Goal: Task Accomplishment & Management: Complete application form

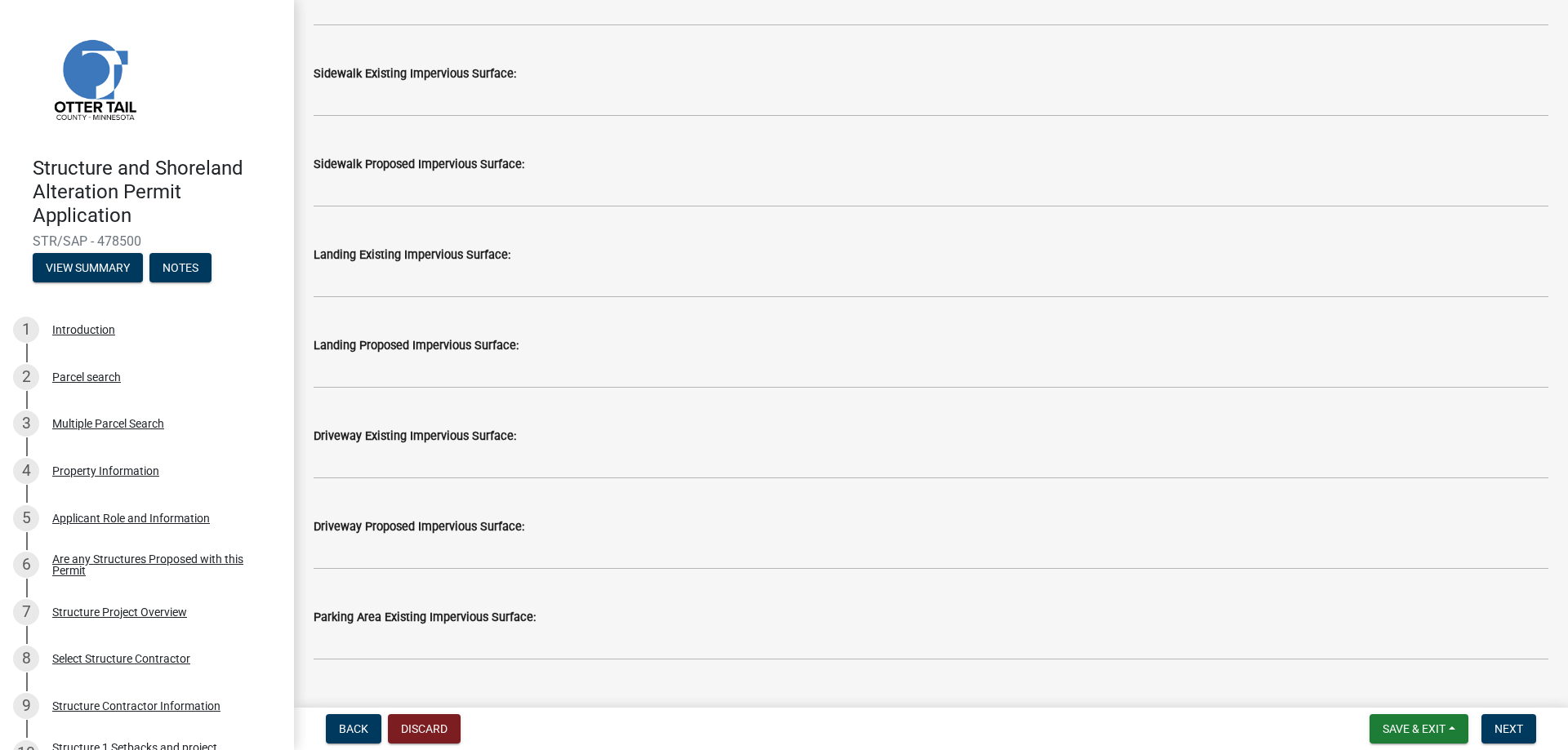
scroll to position [571, 0]
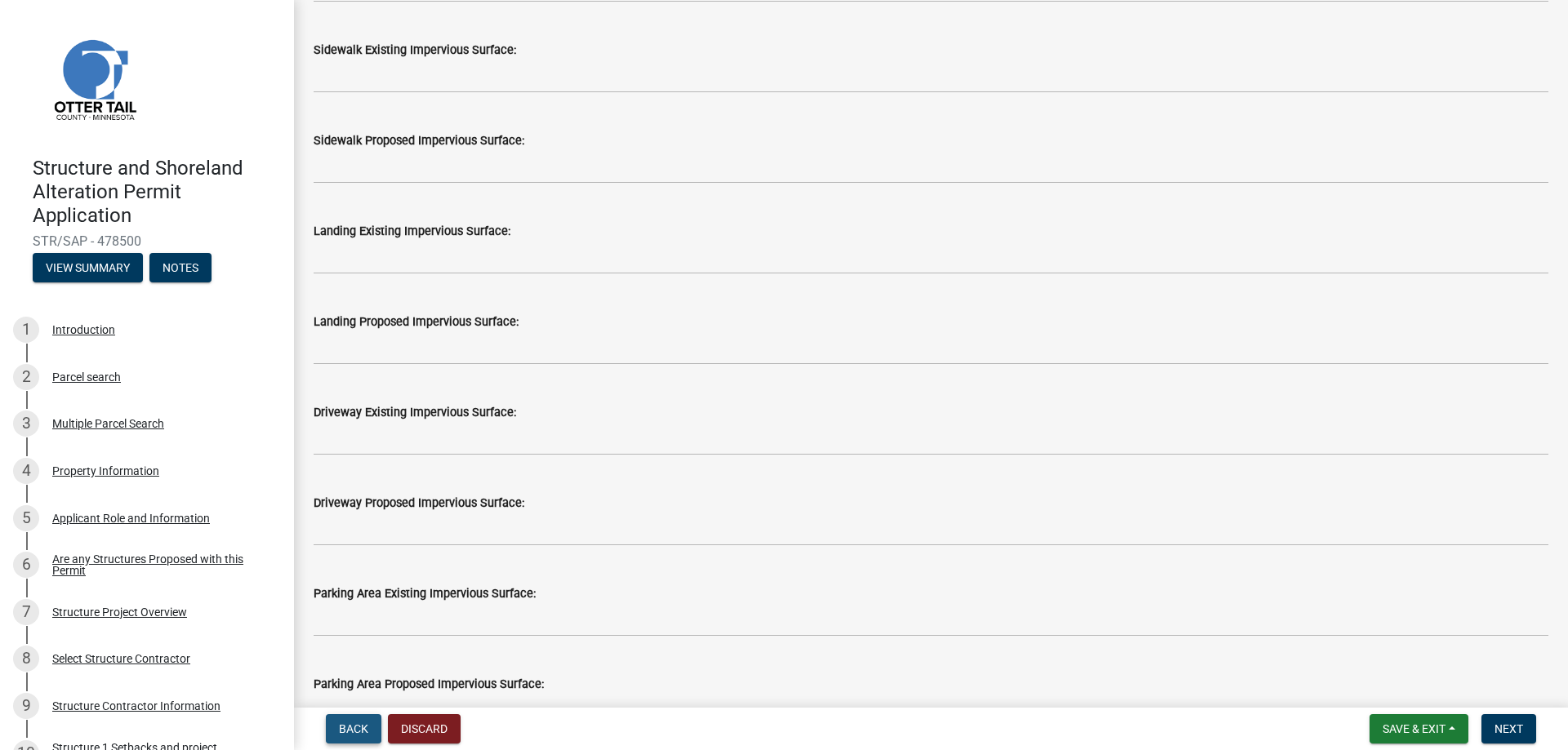
click at [355, 734] on span "Back" at bounding box center [353, 729] width 29 height 13
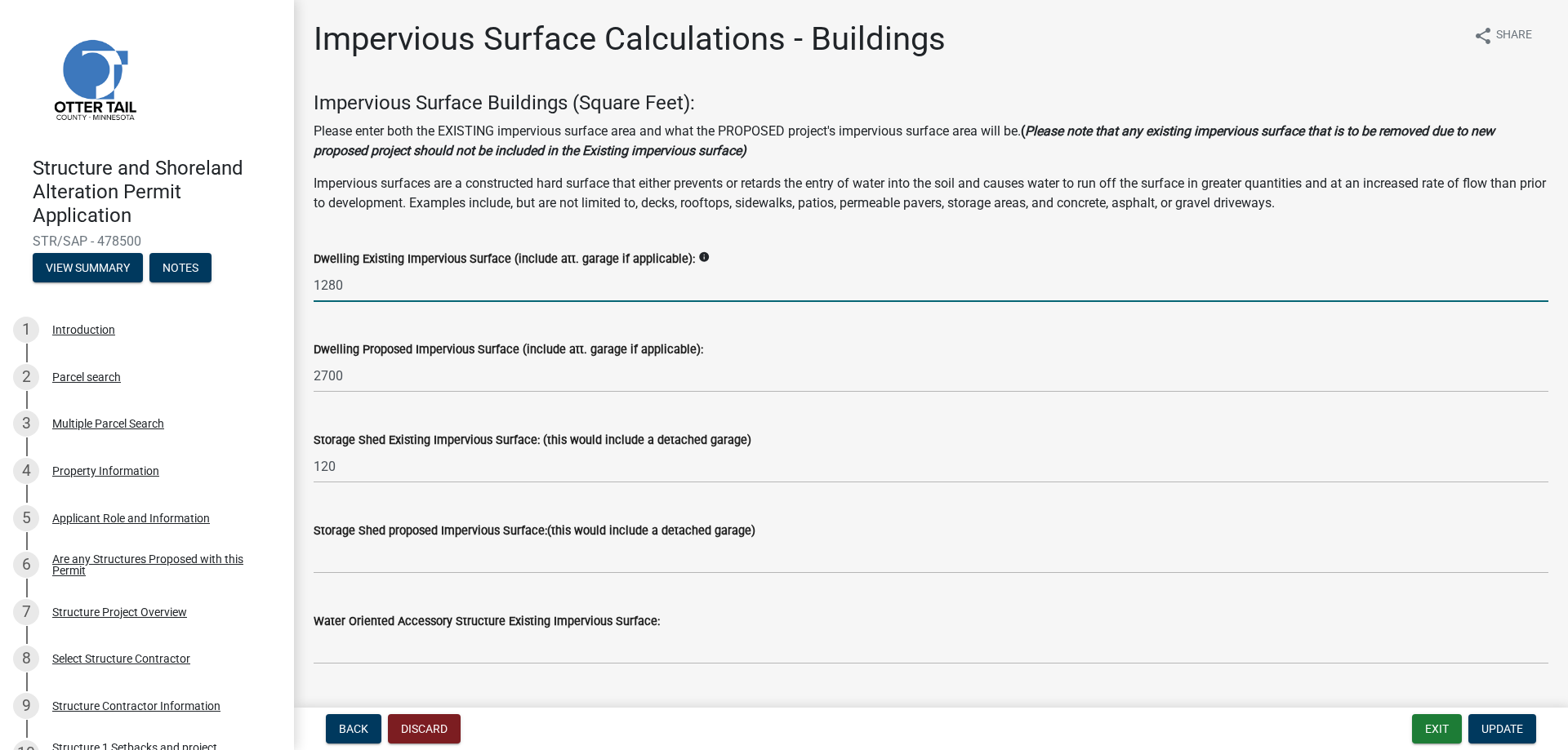
click at [369, 292] on input "1280" at bounding box center [930, 285] width 1235 height 33
type input "736"
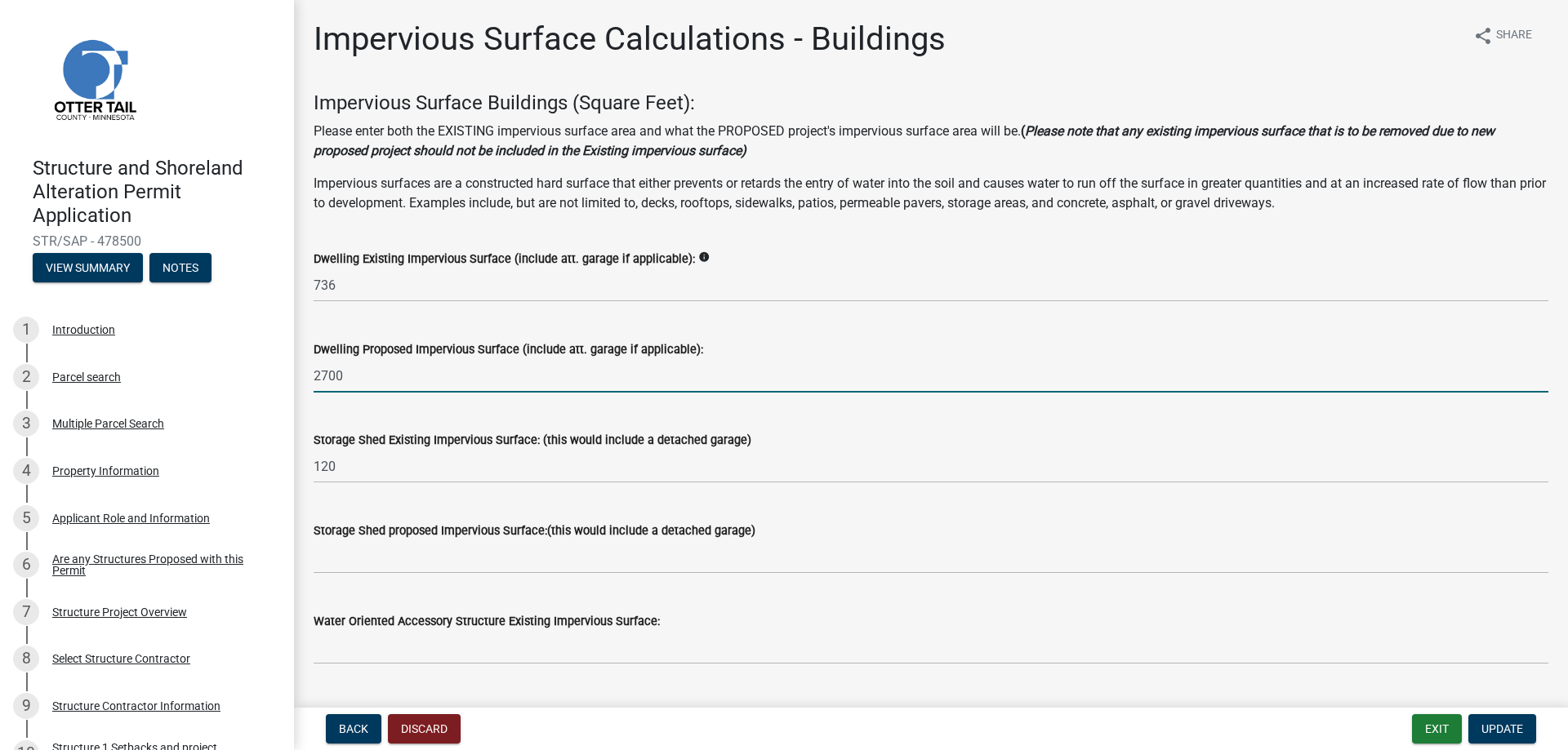
click at [459, 386] on input "2700" at bounding box center [930, 375] width 1235 height 33
click at [412, 338] on div "Dwelling Proposed Impervious Surface (include att. garage if applicable): 2700" at bounding box center [930, 354] width 1235 height 76
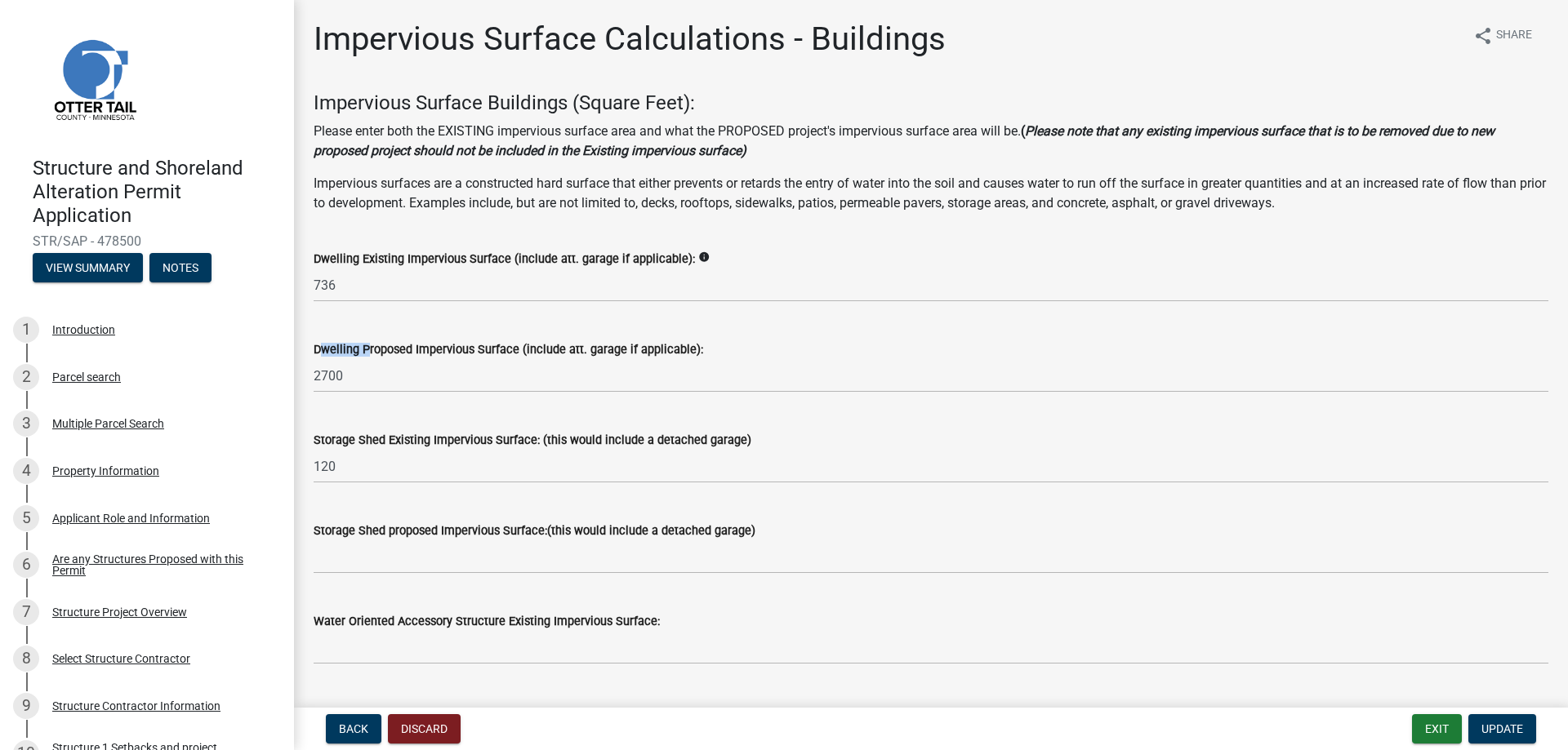
click at [412, 338] on div "Dwelling Proposed Impervious Surface (include att. garage if applicable): 2700" at bounding box center [930, 354] width 1235 height 76
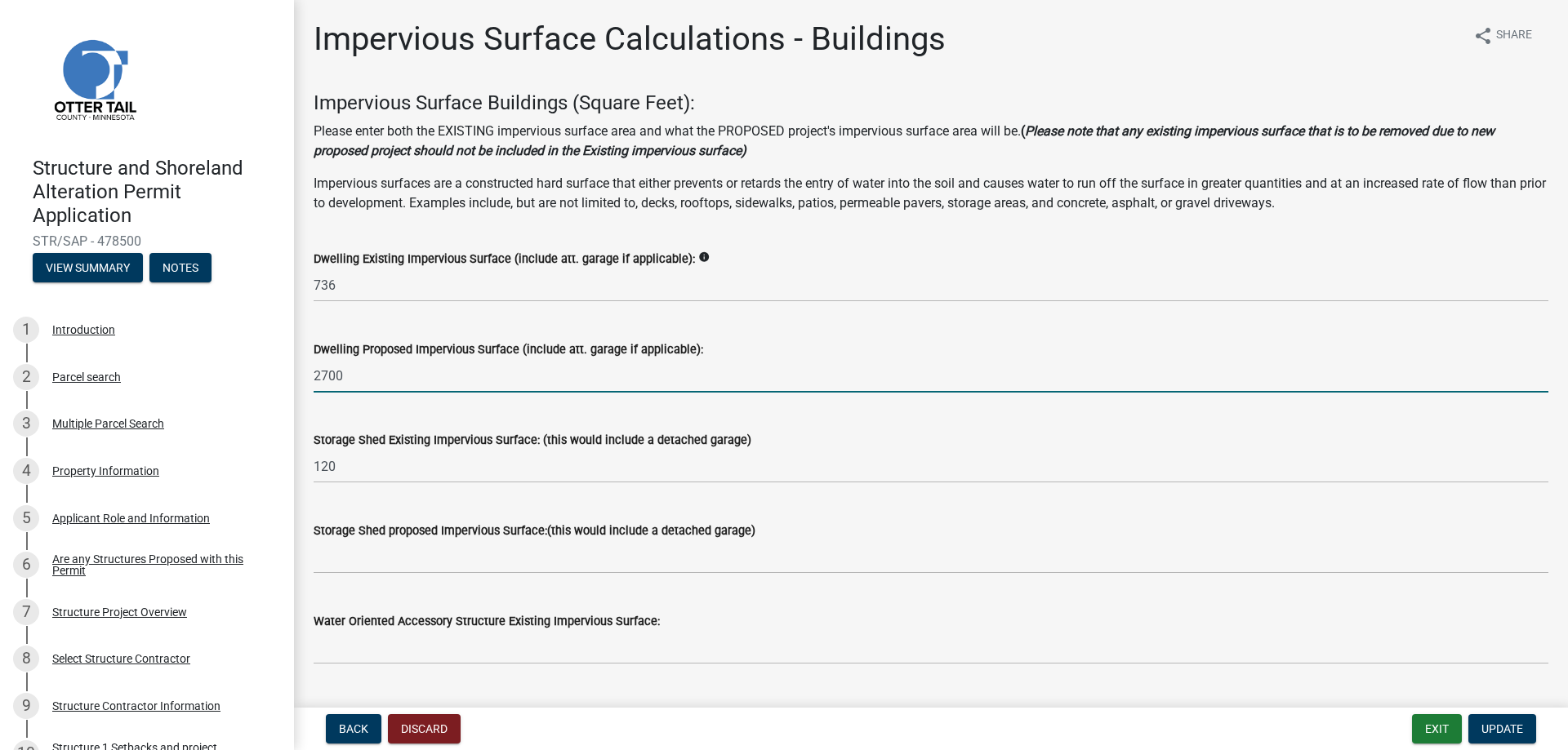
click at [383, 389] on input "2700" at bounding box center [930, 375] width 1235 height 33
click at [383, 387] on input "2700" at bounding box center [930, 375] width 1235 height 33
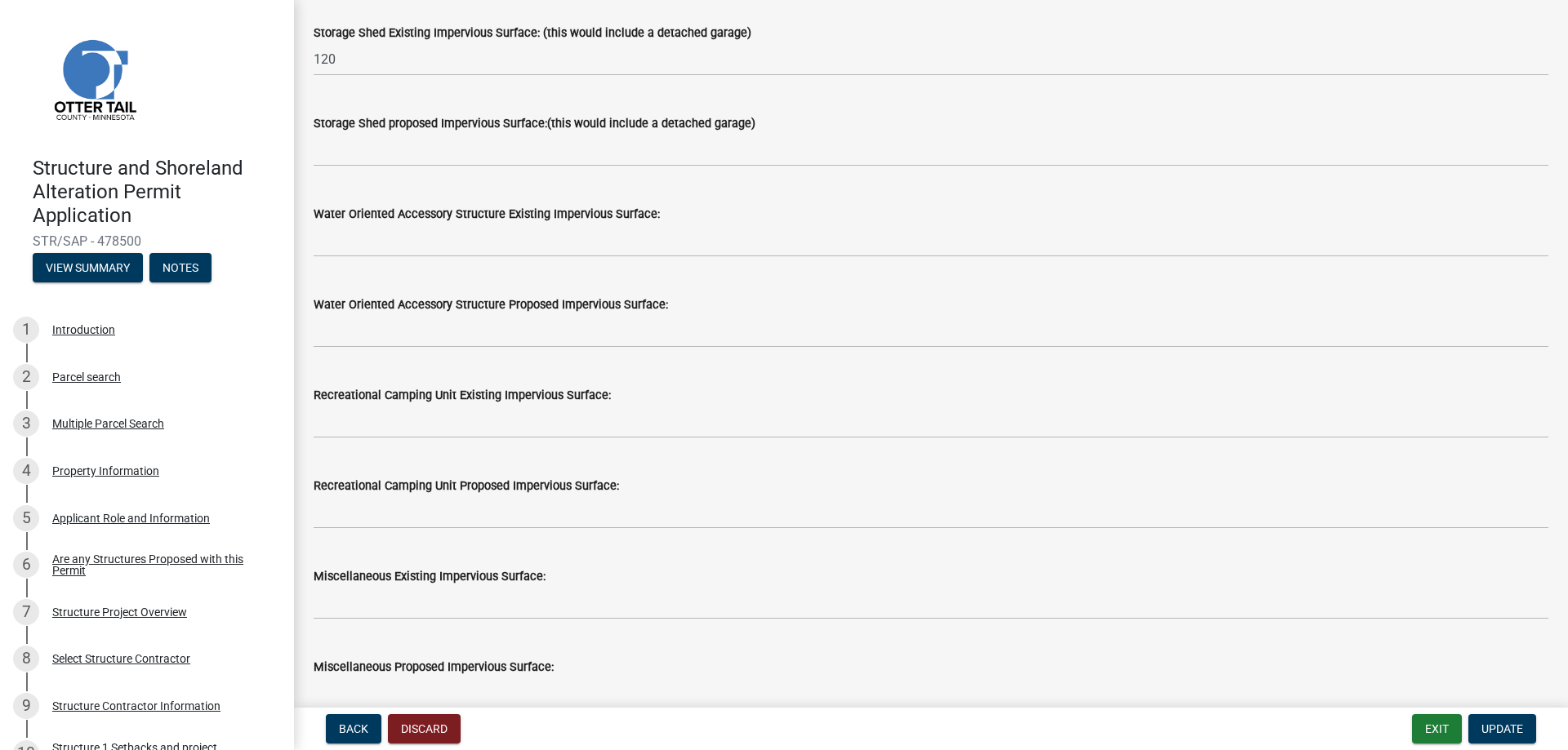
scroll to position [408, 0]
type input "2520"
click at [1522, 736] on span "Update" at bounding box center [1503, 729] width 42 height 13
click at [1505, 732] on span "Update" at bounding box center [1503, 729] width 42 height 13
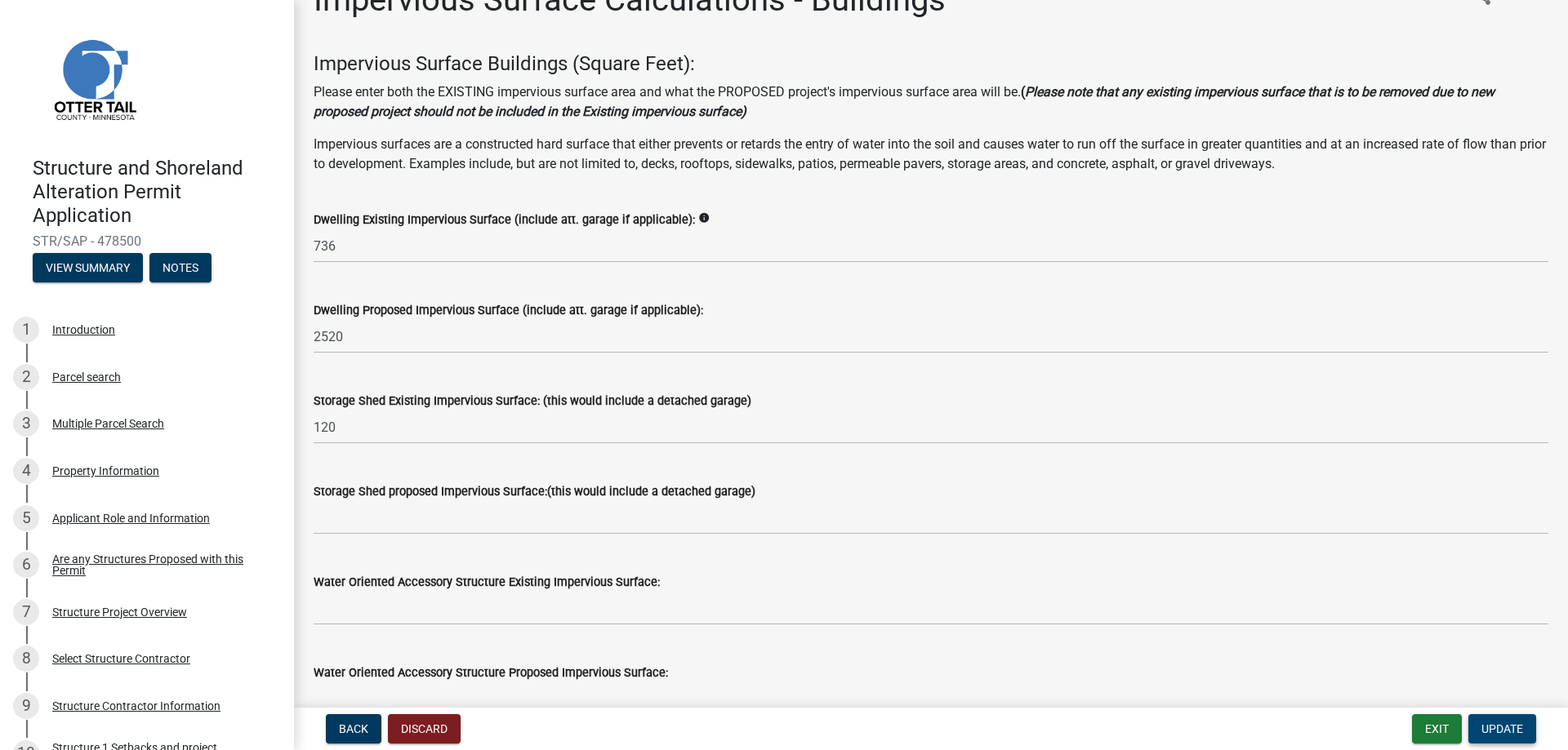
scroll to position [0, 0]
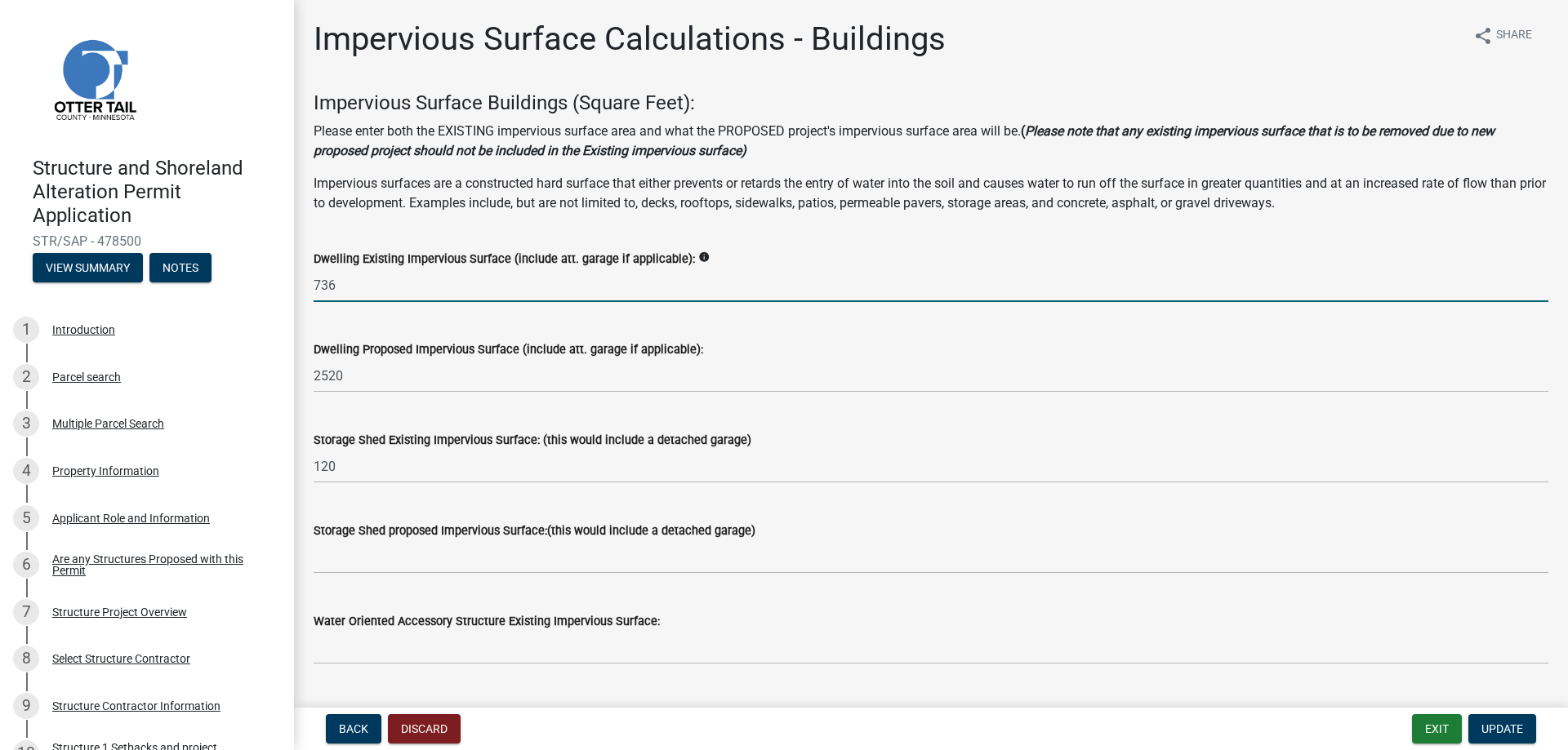
click at [686, 282] on input "736" at bounding box center [930, 285] width 1235 height 33
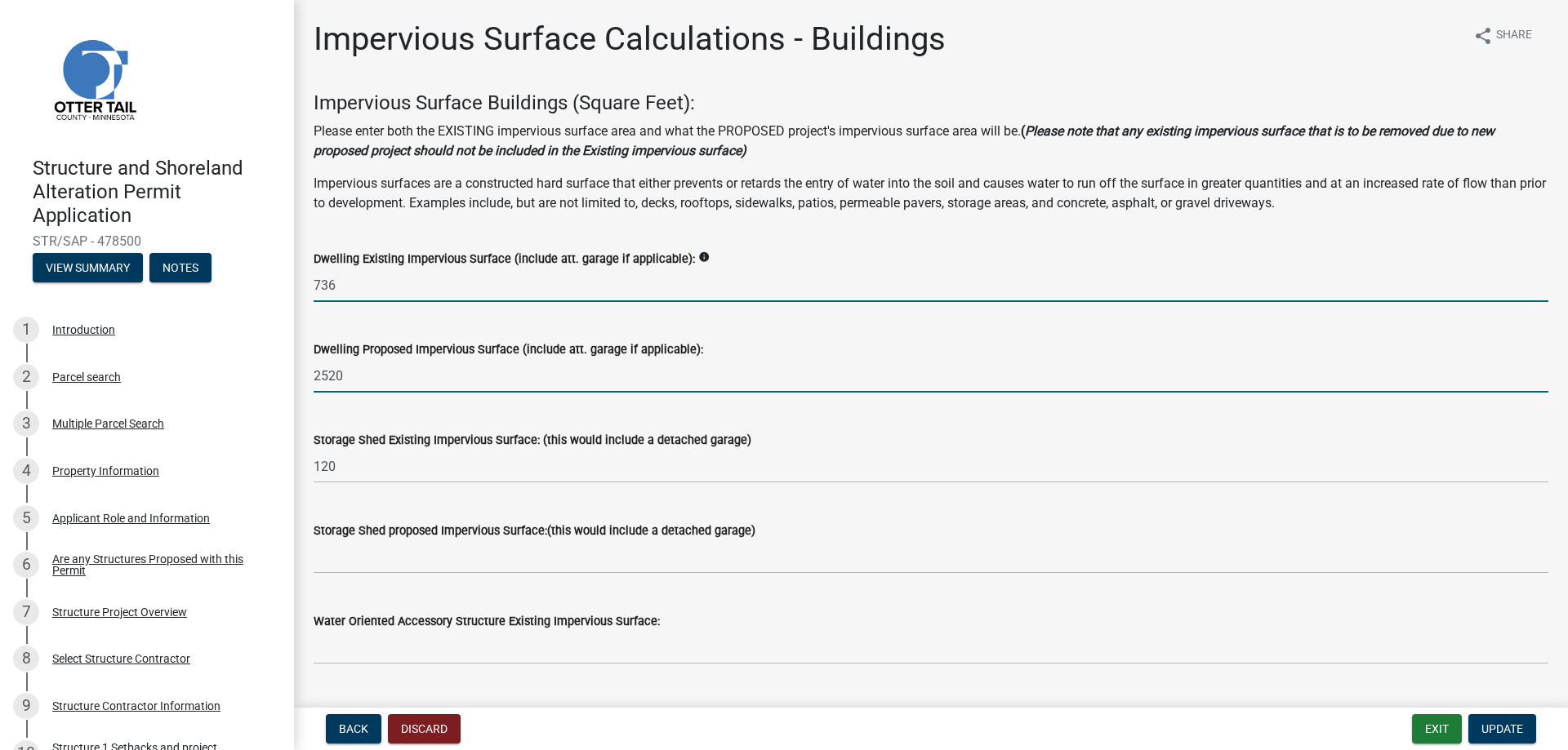
click at [729, 383] on input "2520" at bounding box center [930, 375] width 1235 height 33
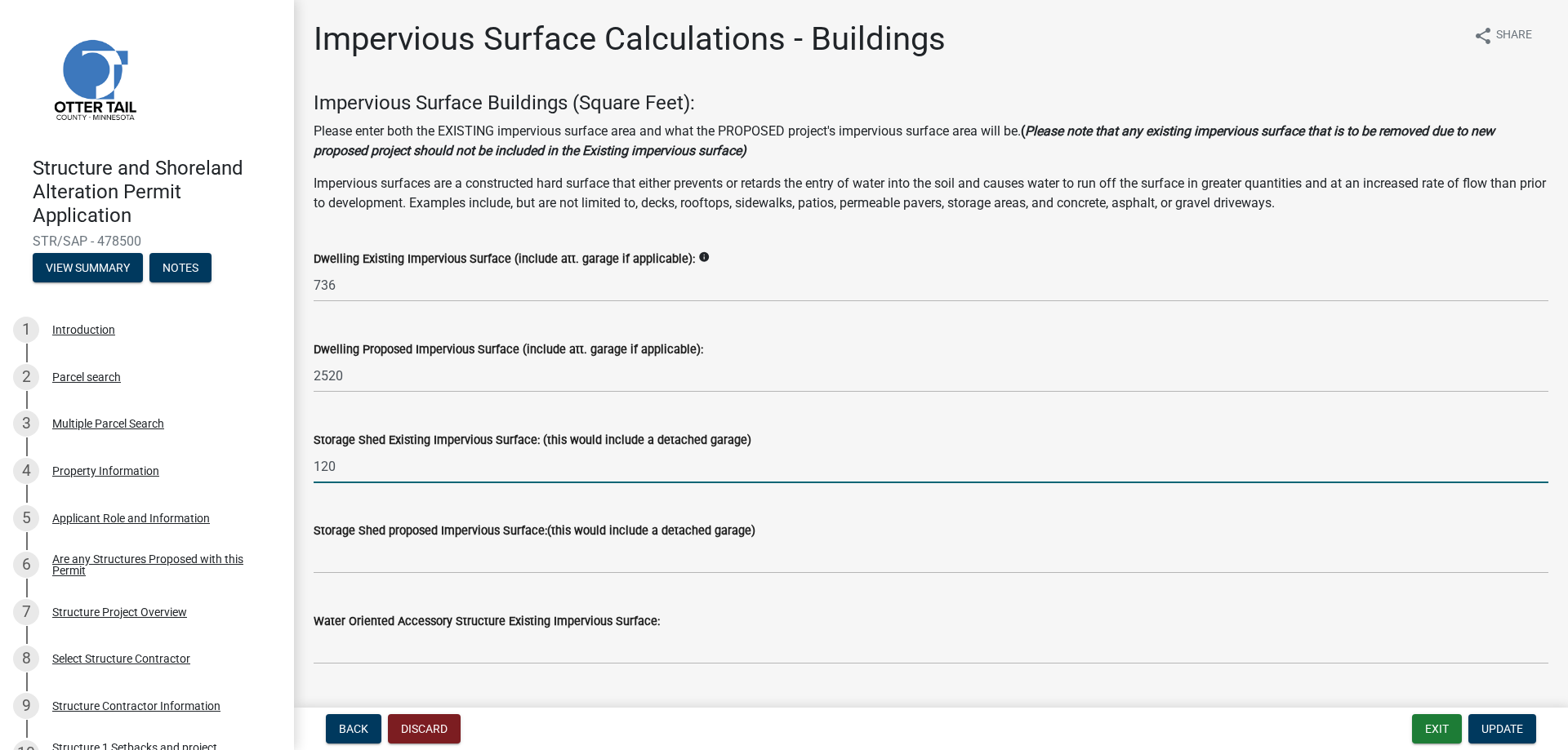
click at [638, 465] on input "120" at bounding box center [930, 466] width 1235 height 33
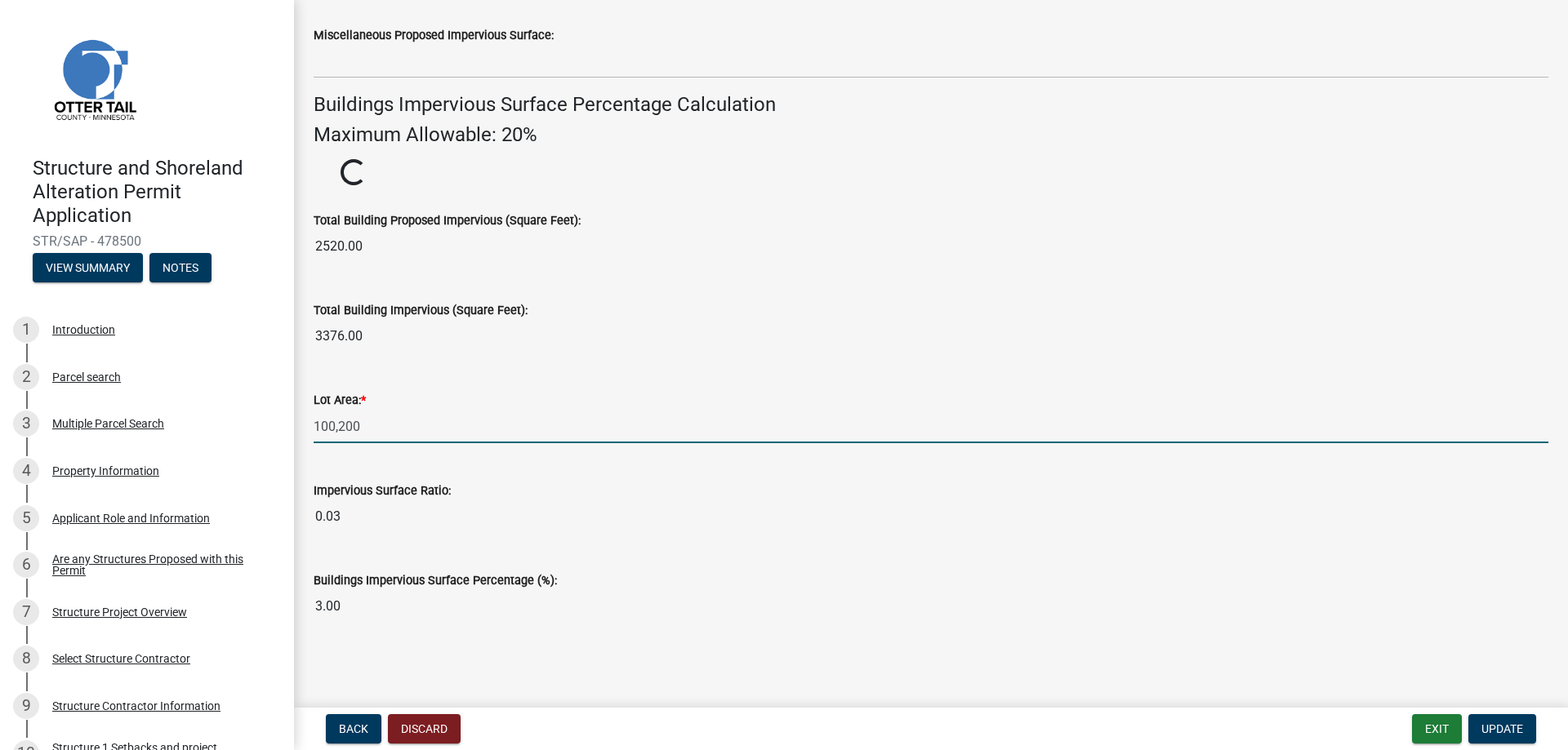
scroll to position [1039, 0]
click at [424, 415] on input "100,200" at bounding box center [930, 426] width 1235 height 33
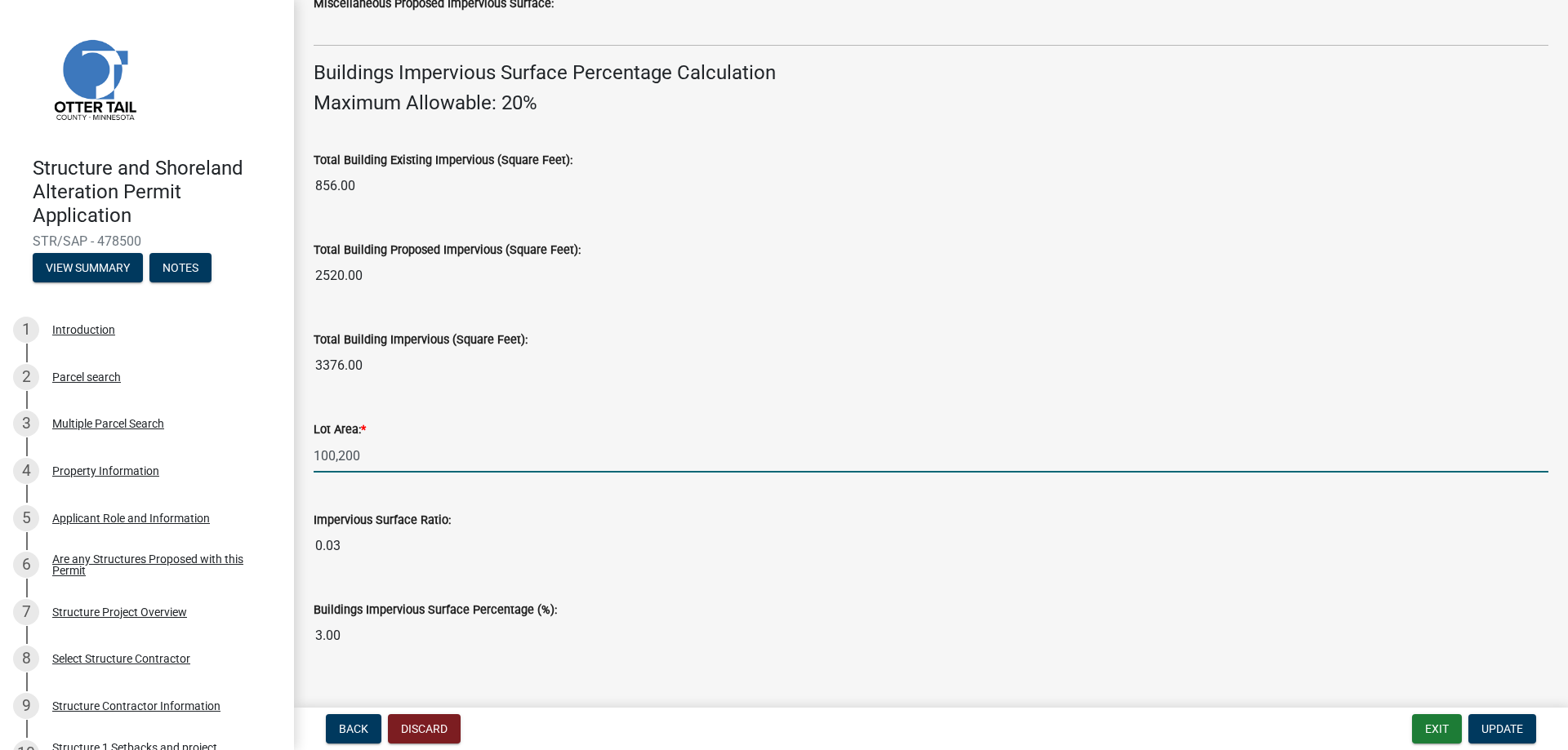
scroll to position [1100, 0]
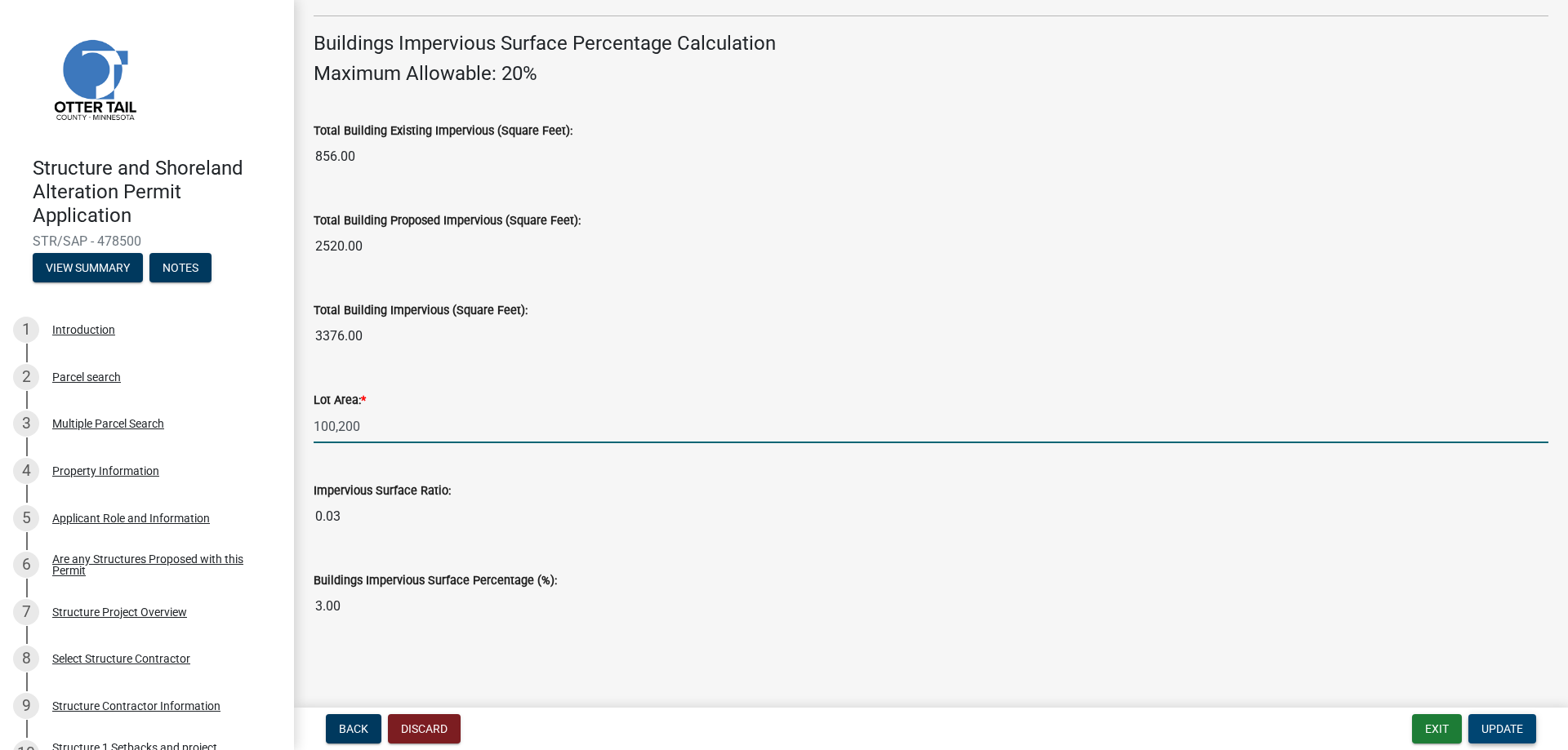
click at [1494, 724] on span "Update" at bounding box center [1503, 729] width 42 height 13
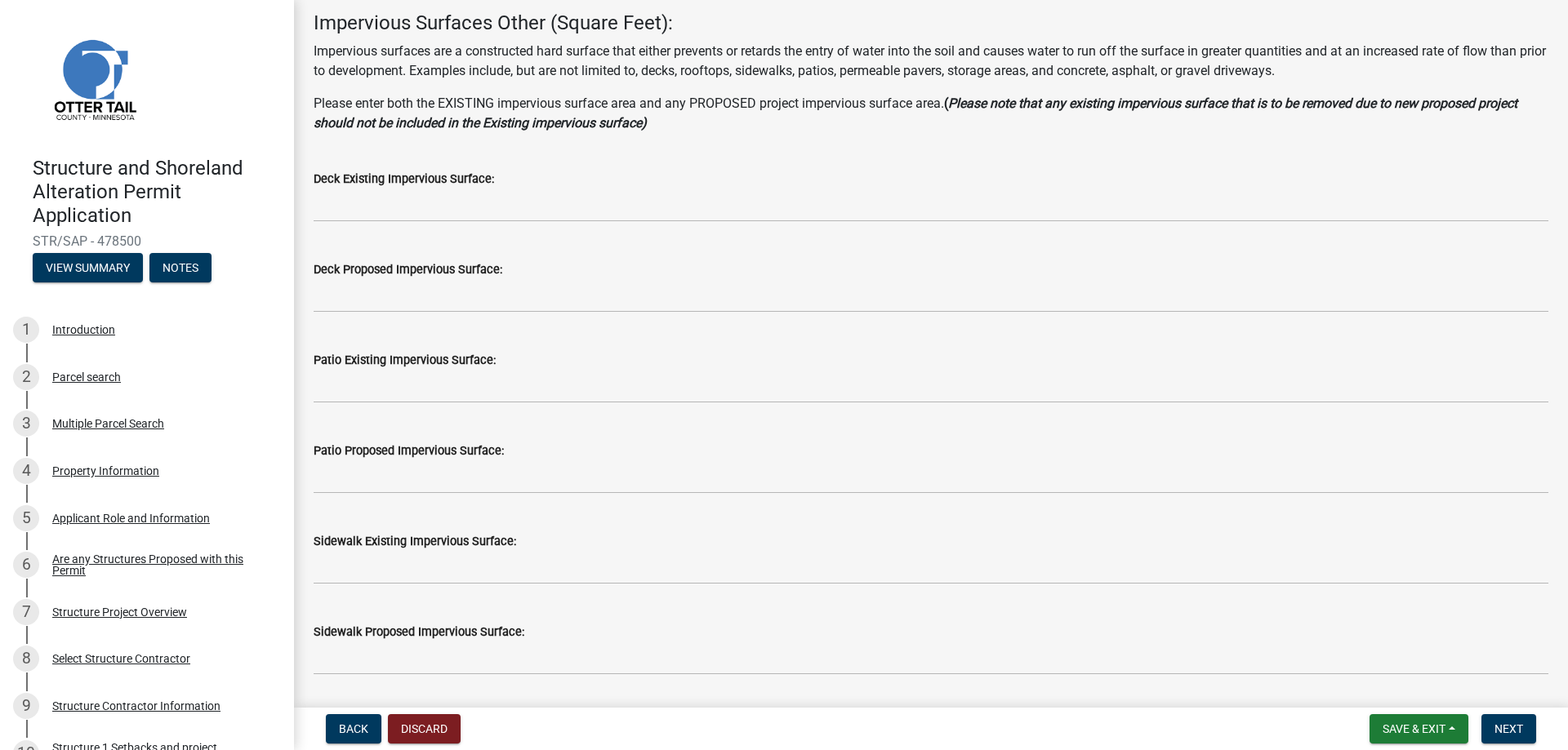
scroll to position [0, 0]
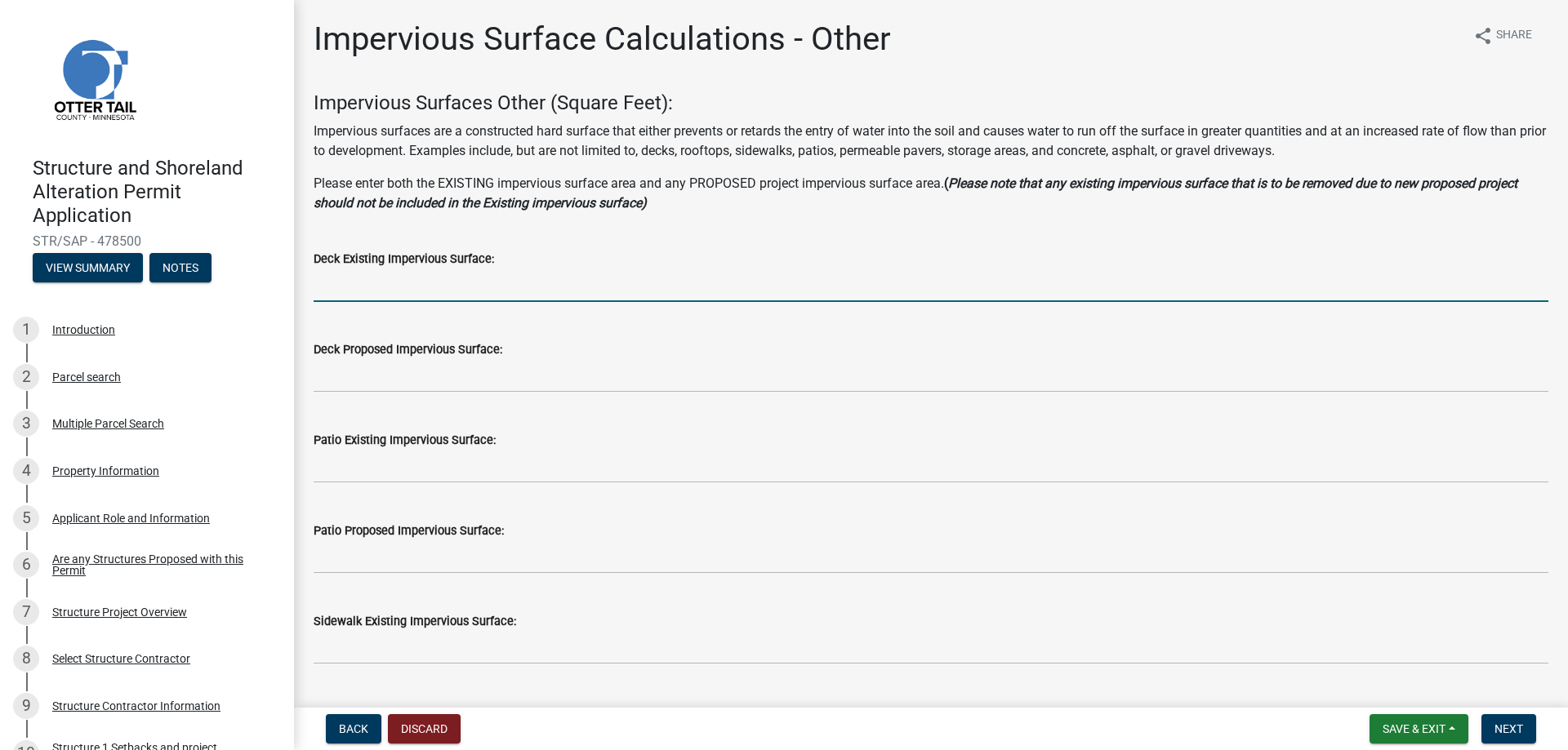
click at [459, 288] on input "text" at bounding box center [930, 285] width 1235 height 33
type input "512"
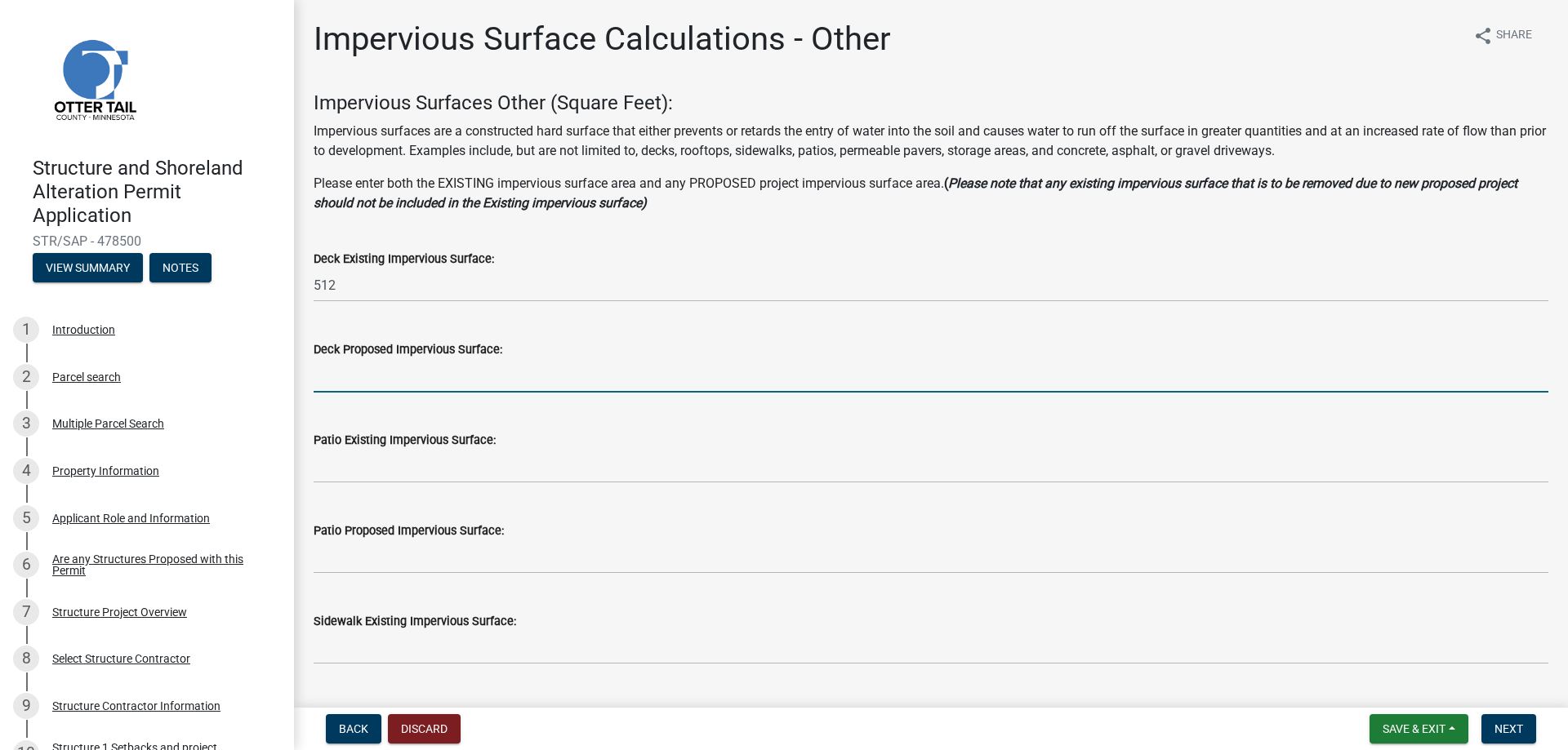
click at [433, 382] on input "text" at bounding box center [930, 375] width 1235 height 33
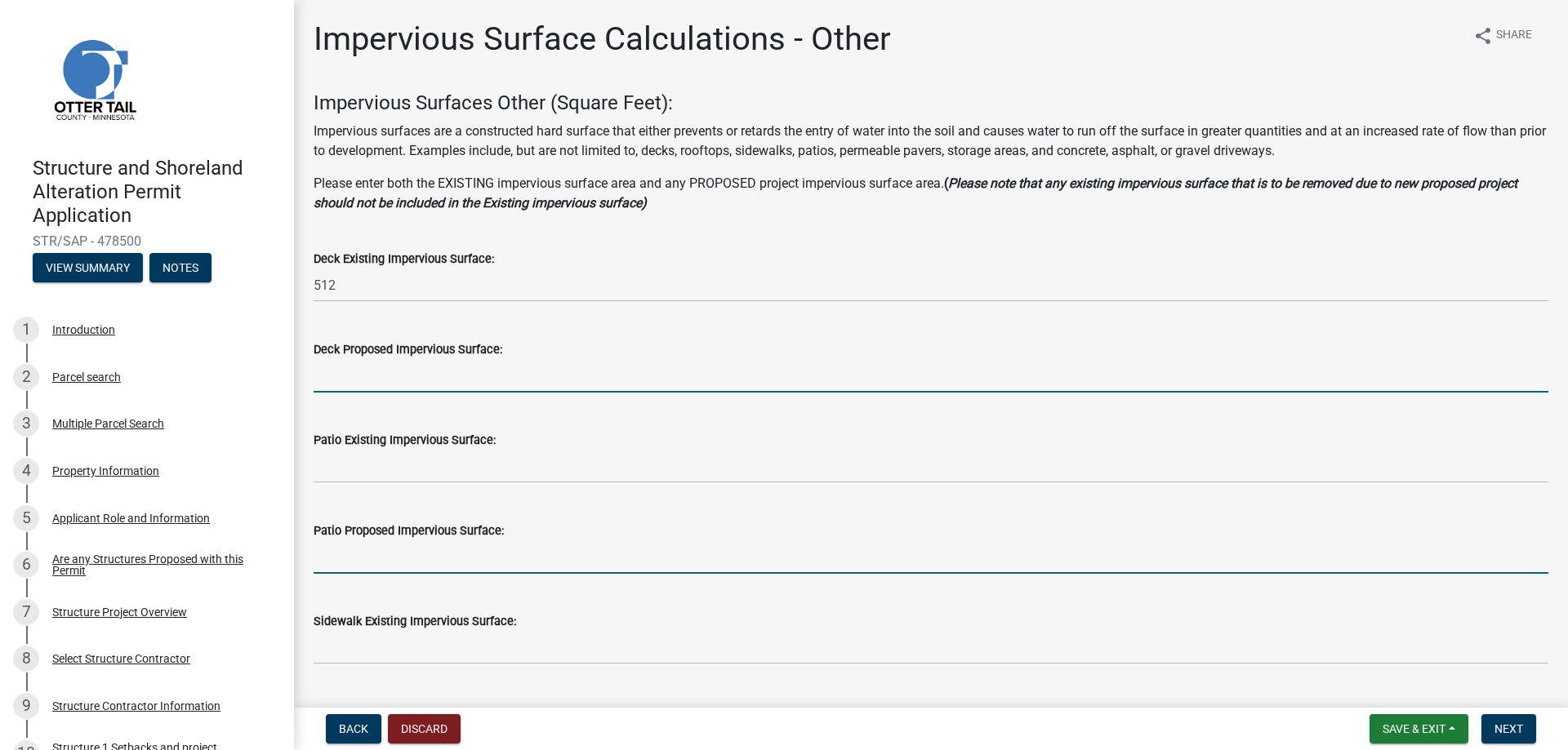
click at [398, 564] on input "text" at bounding box center [930, 557] width 1235 height 33
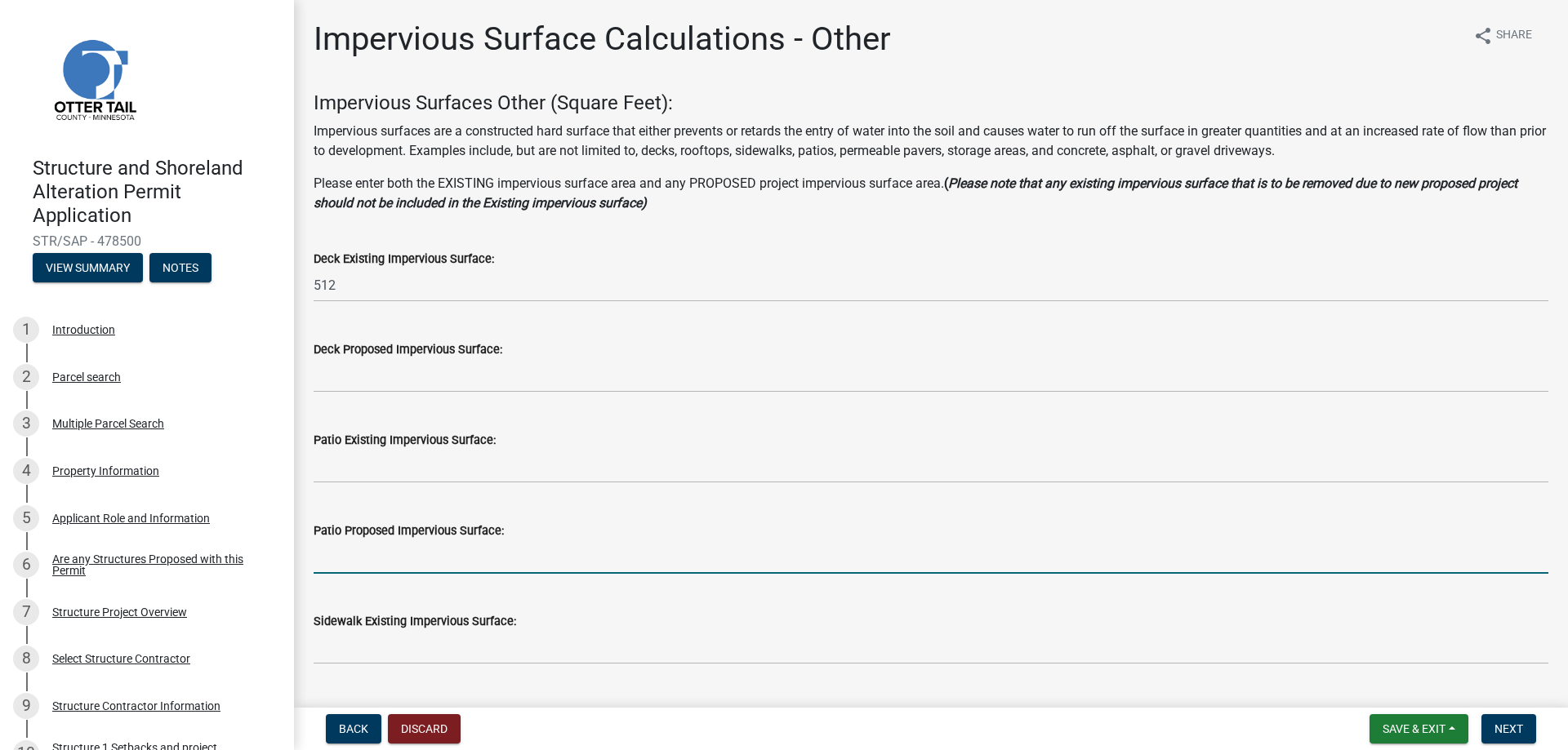
click at [398, 564] on input "text" at bounding box center [930, 557] width 1235 height 33
type input "180"
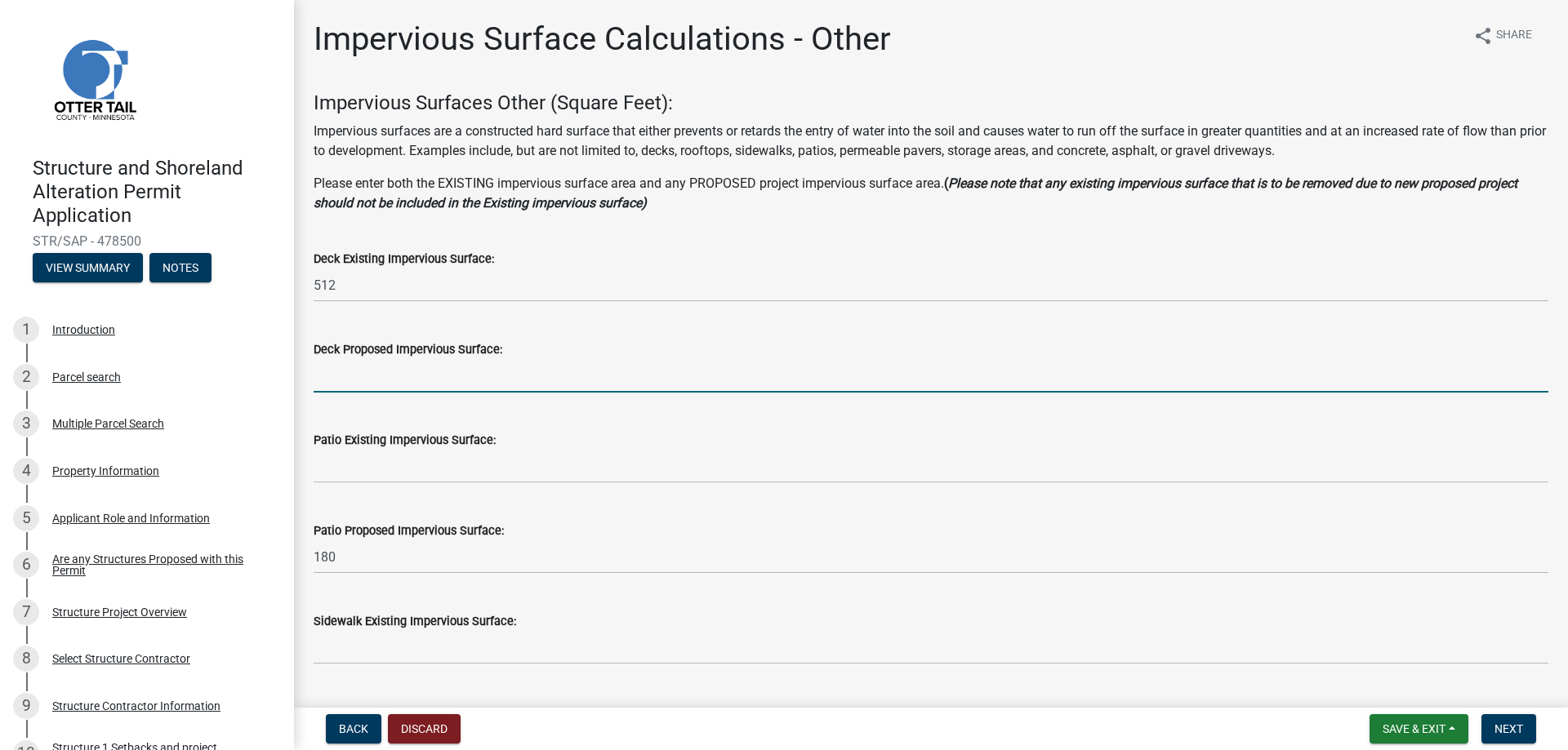
click at [814, 386] on input "text" at bounding box center [930, 375] width 1235 height 33
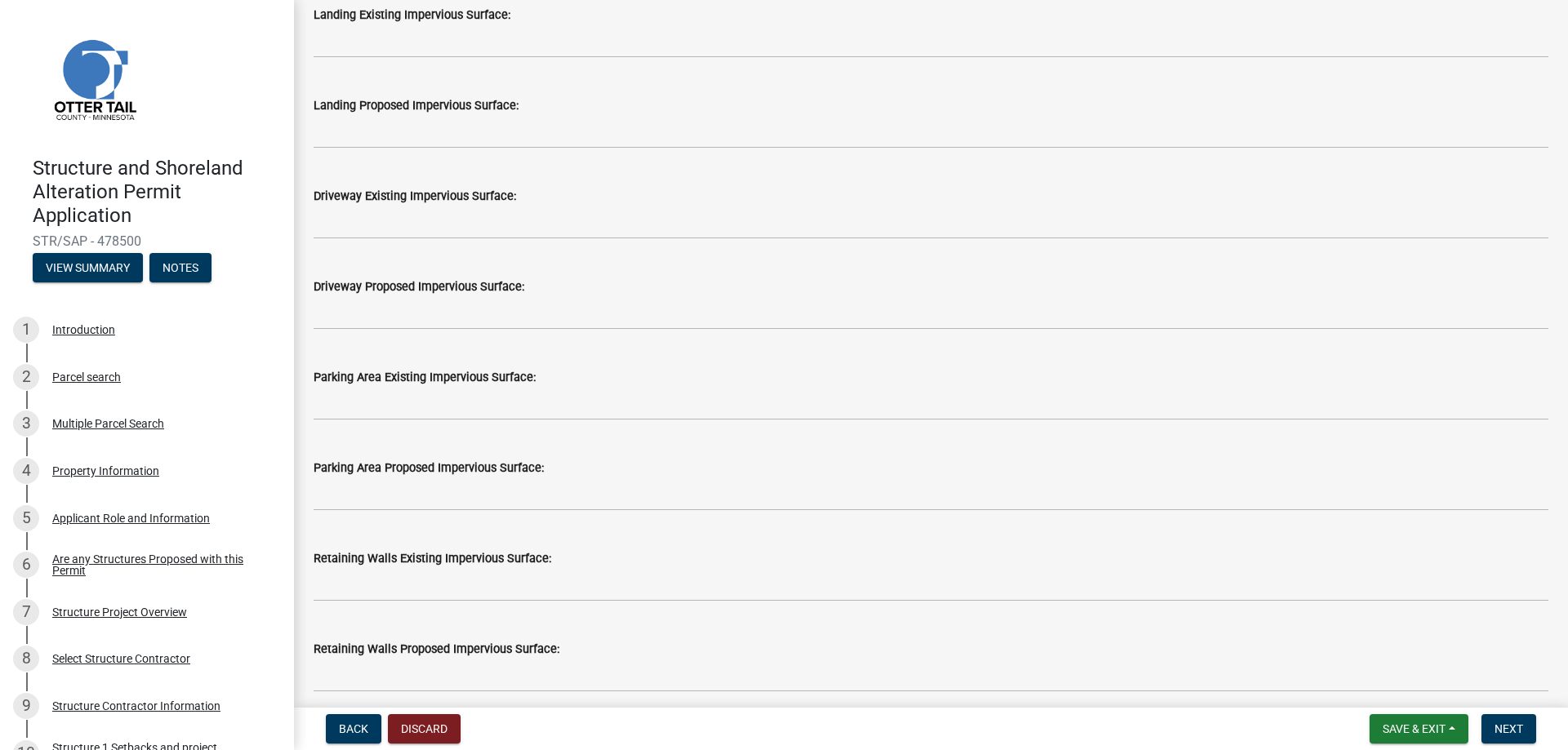
scroll to position [816, 0]
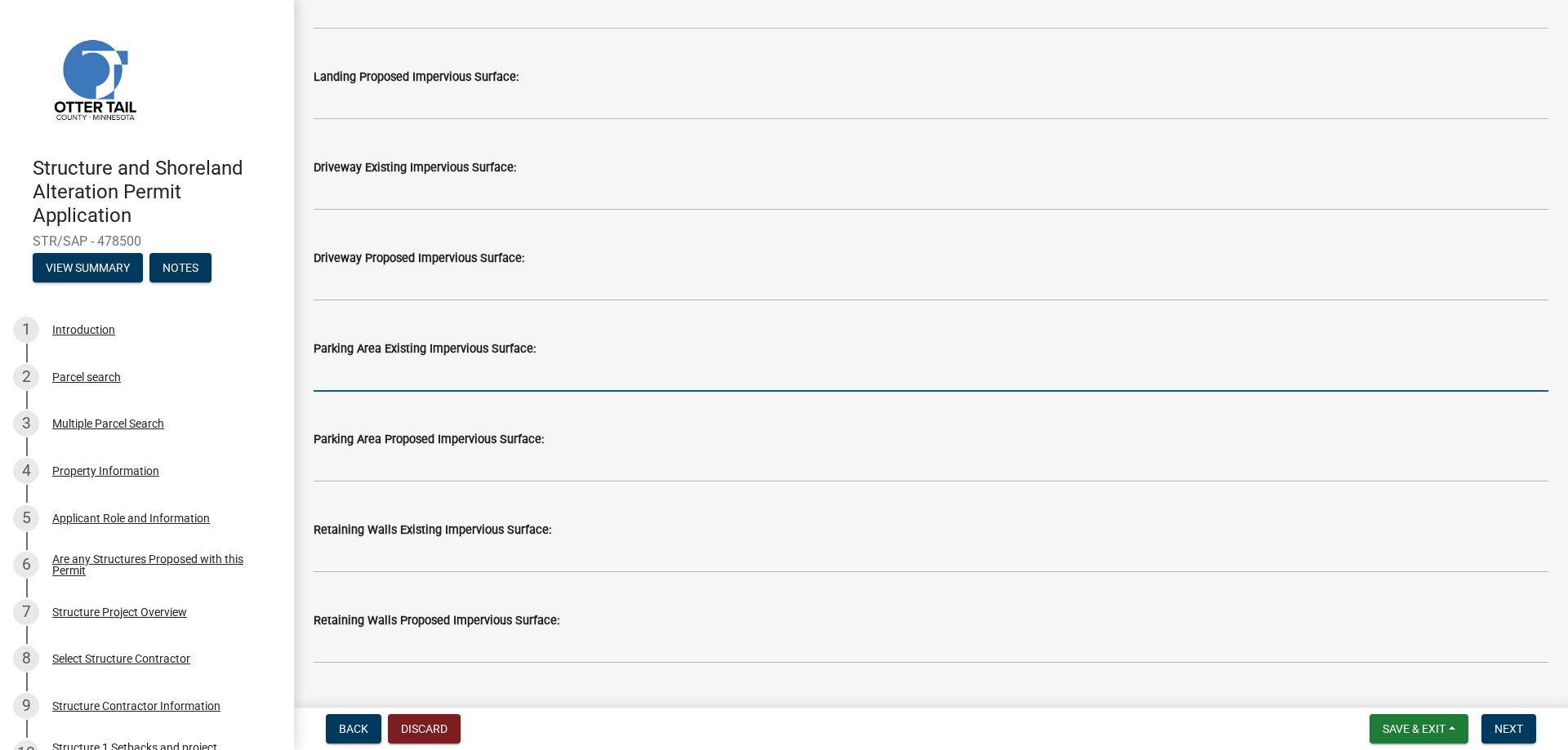
click at [442, 379] on input "text" at bounding box center [930, 374] width 1235 height 33
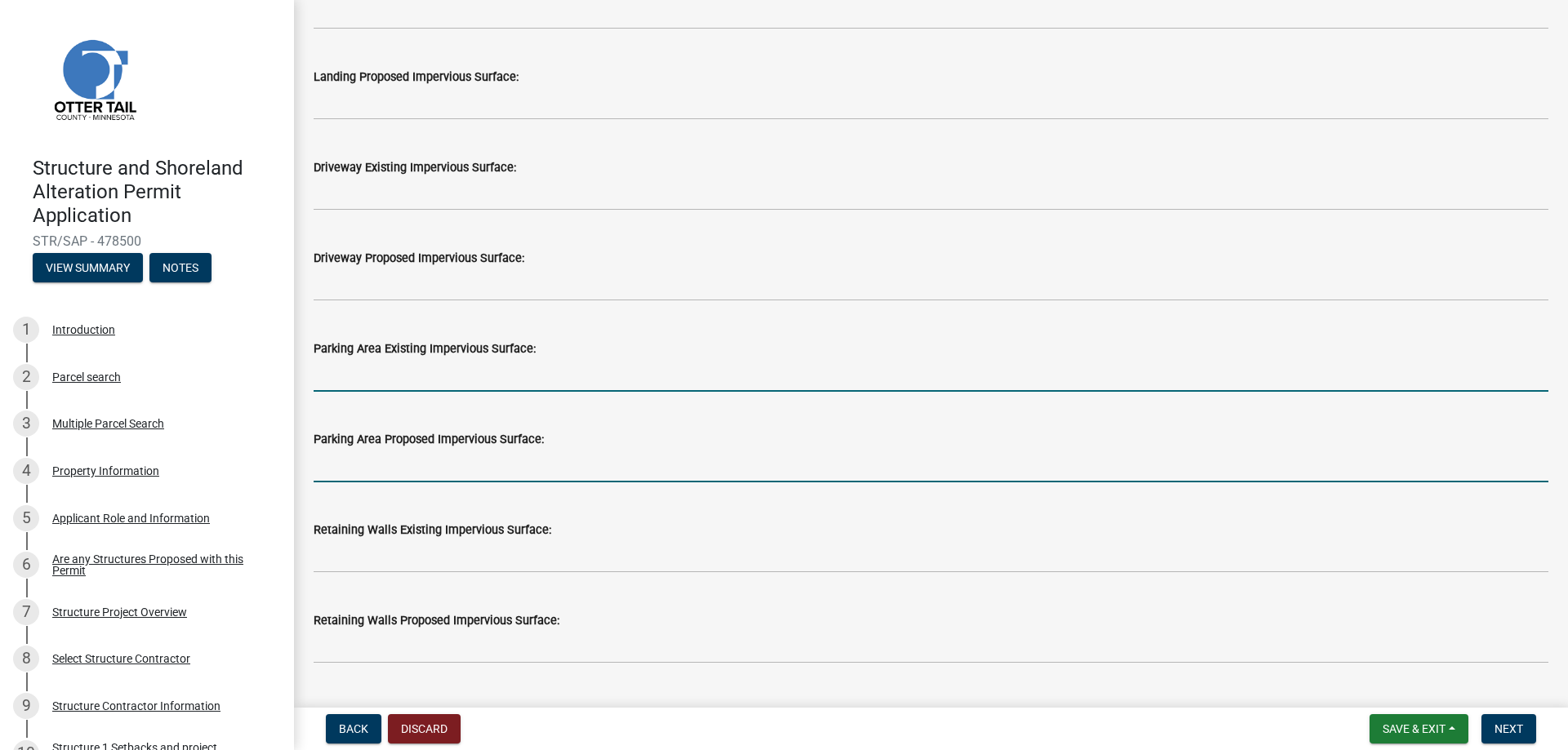
click at [442, 465] on input "text" at bounding box center [930, 465] width 1235 height 33
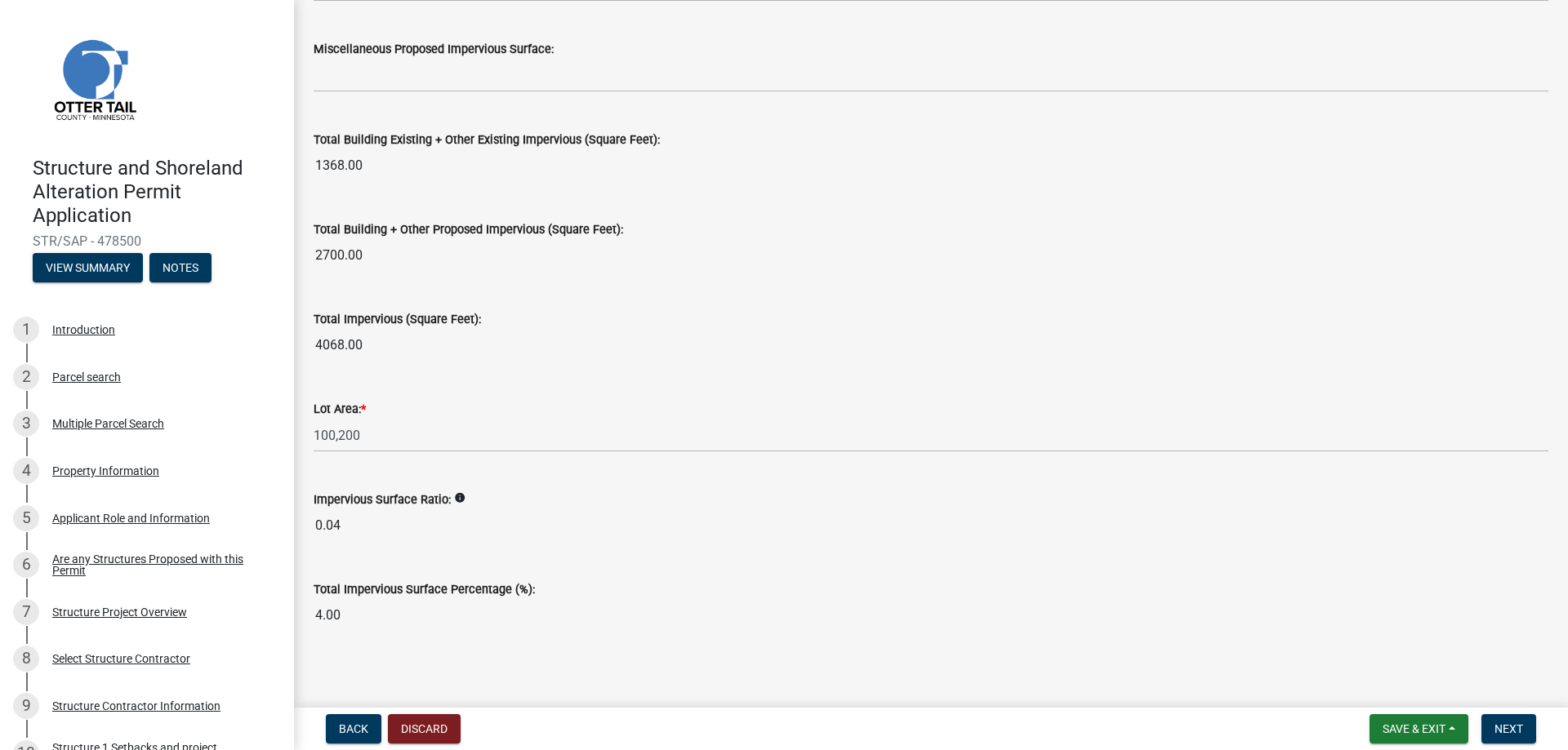
scroll to position [1759, 0]
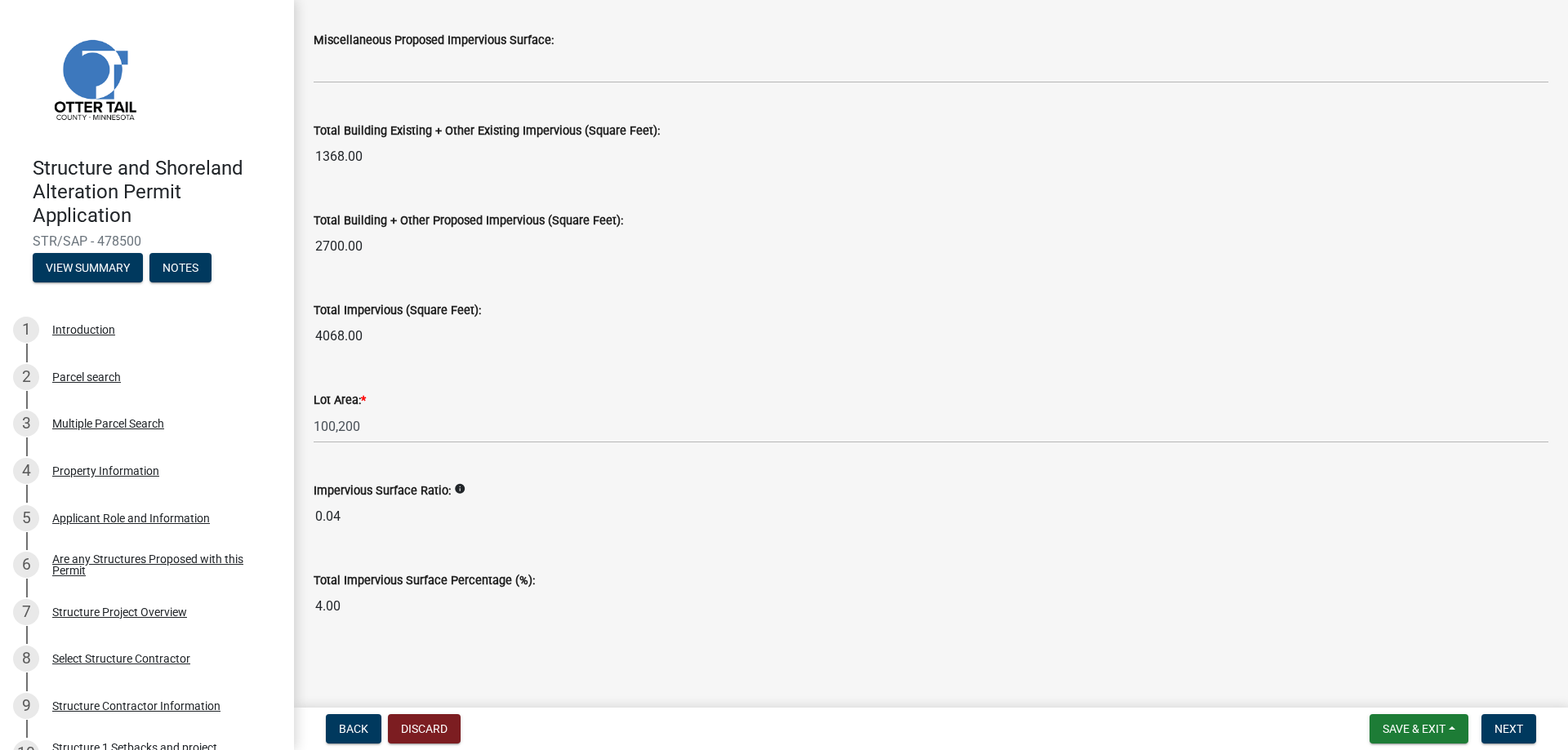
type input "800"
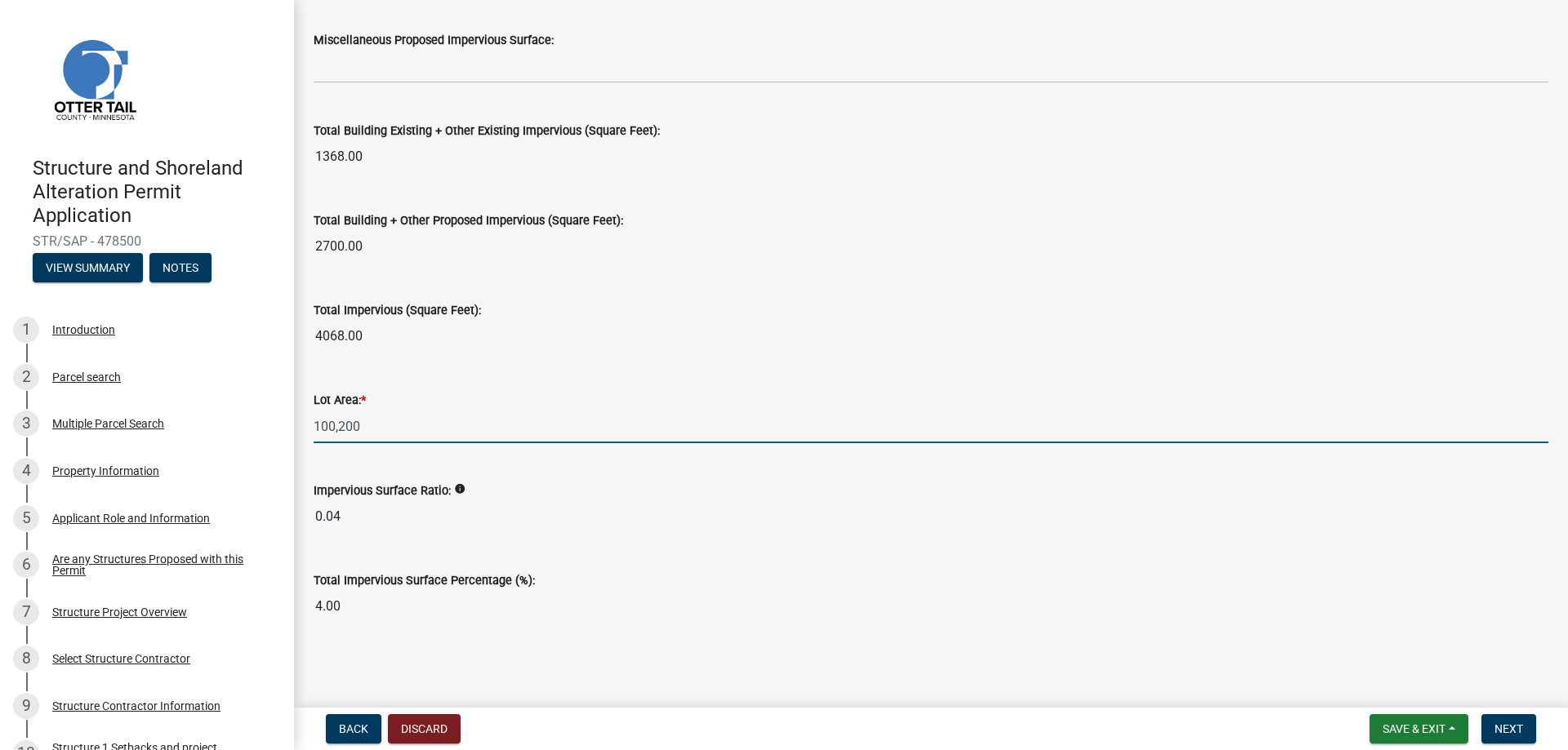
click at [620, 416] on input "100,200" at bounding box center [930, 426] width 1235 height 33
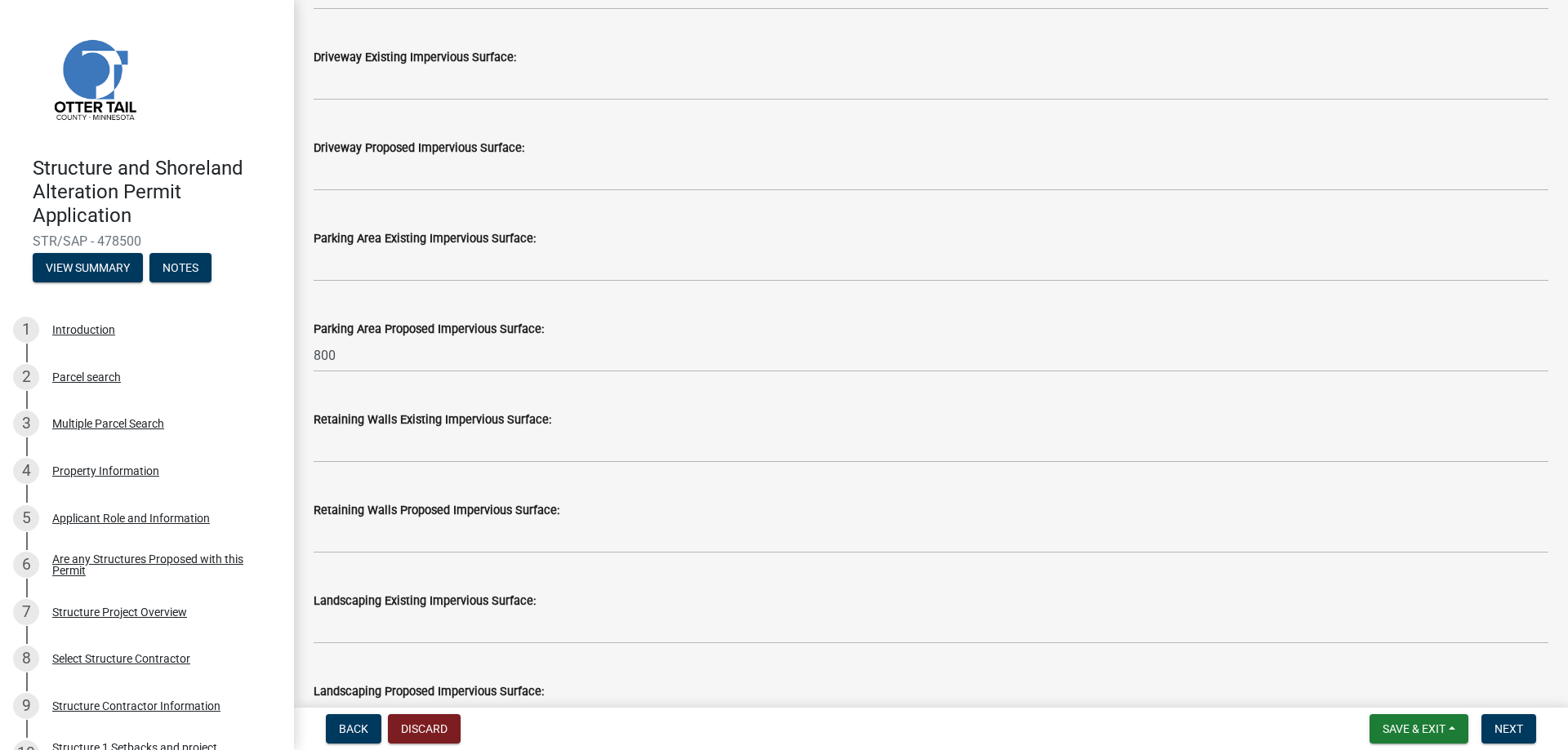
scroll to position [882, 0]
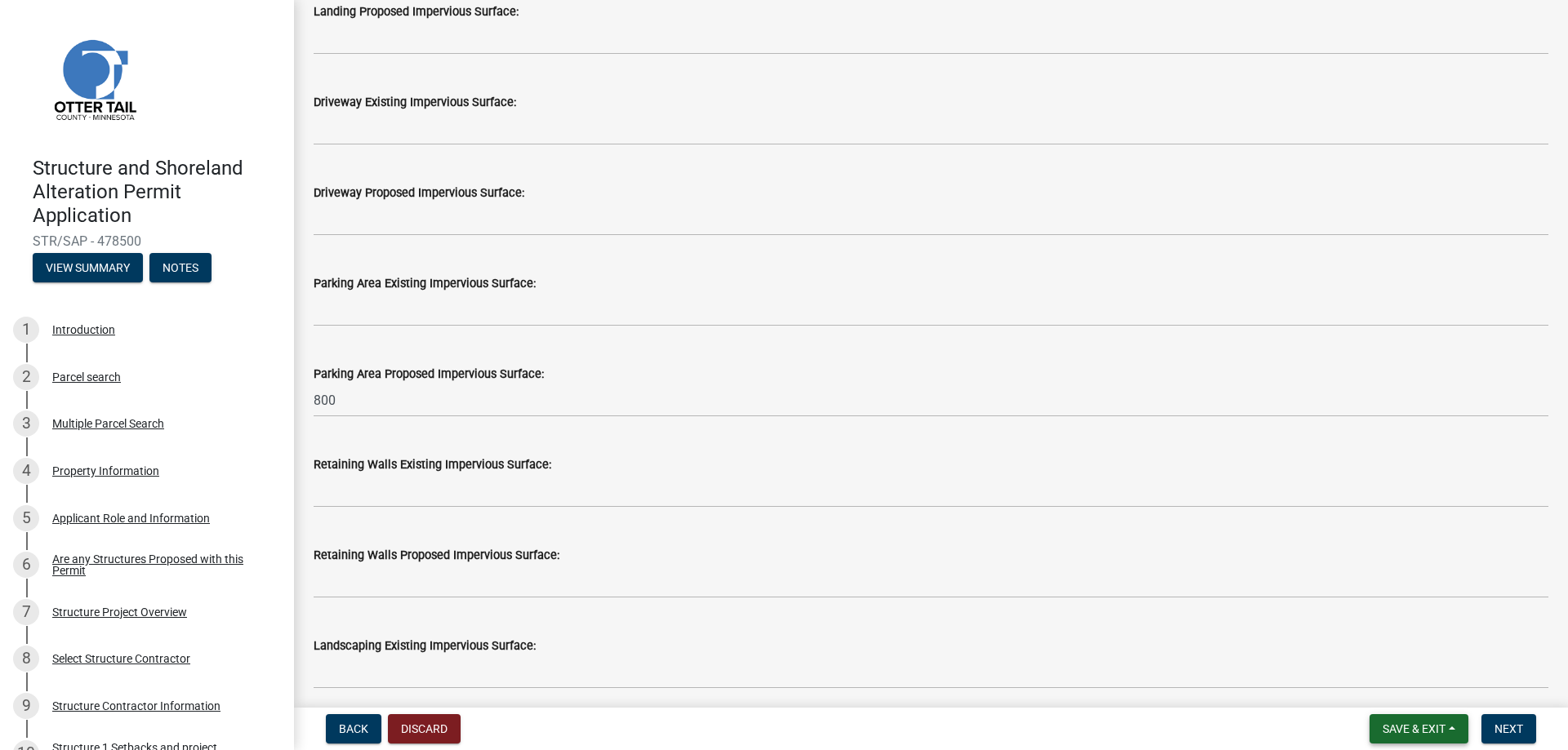
click at [1427, 724] on span "Save & Exit" at bounding box center [1414, 729] width 63 height 13
click at [1387, 642] on button "Save" at bounding box center [1403, 647] width 131 height 39
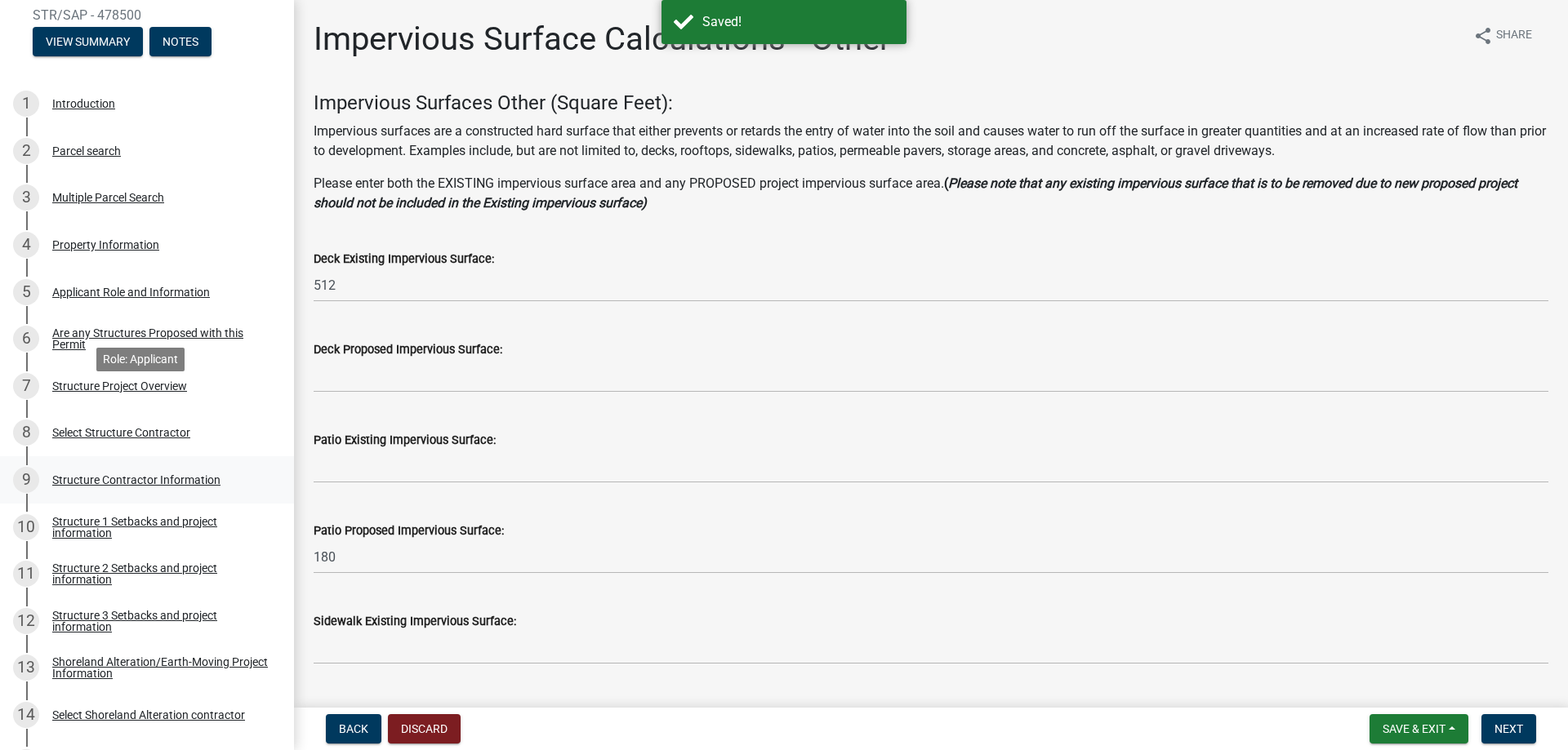
scroll to position [245, 0]
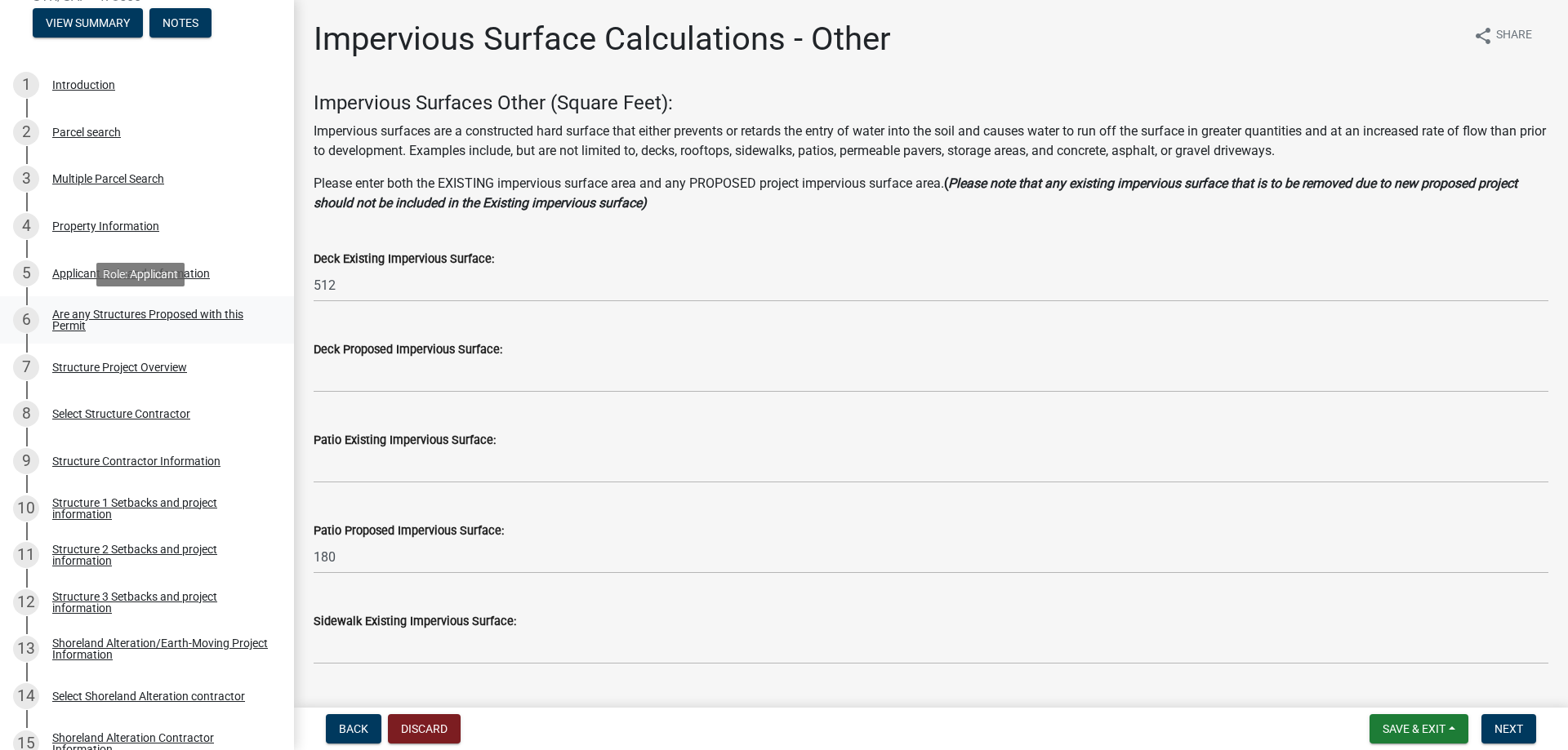
click at [103, 311] on div "Are any Structures Proposed with this Permit" at bounding box center [160, 320] width 216 height 23
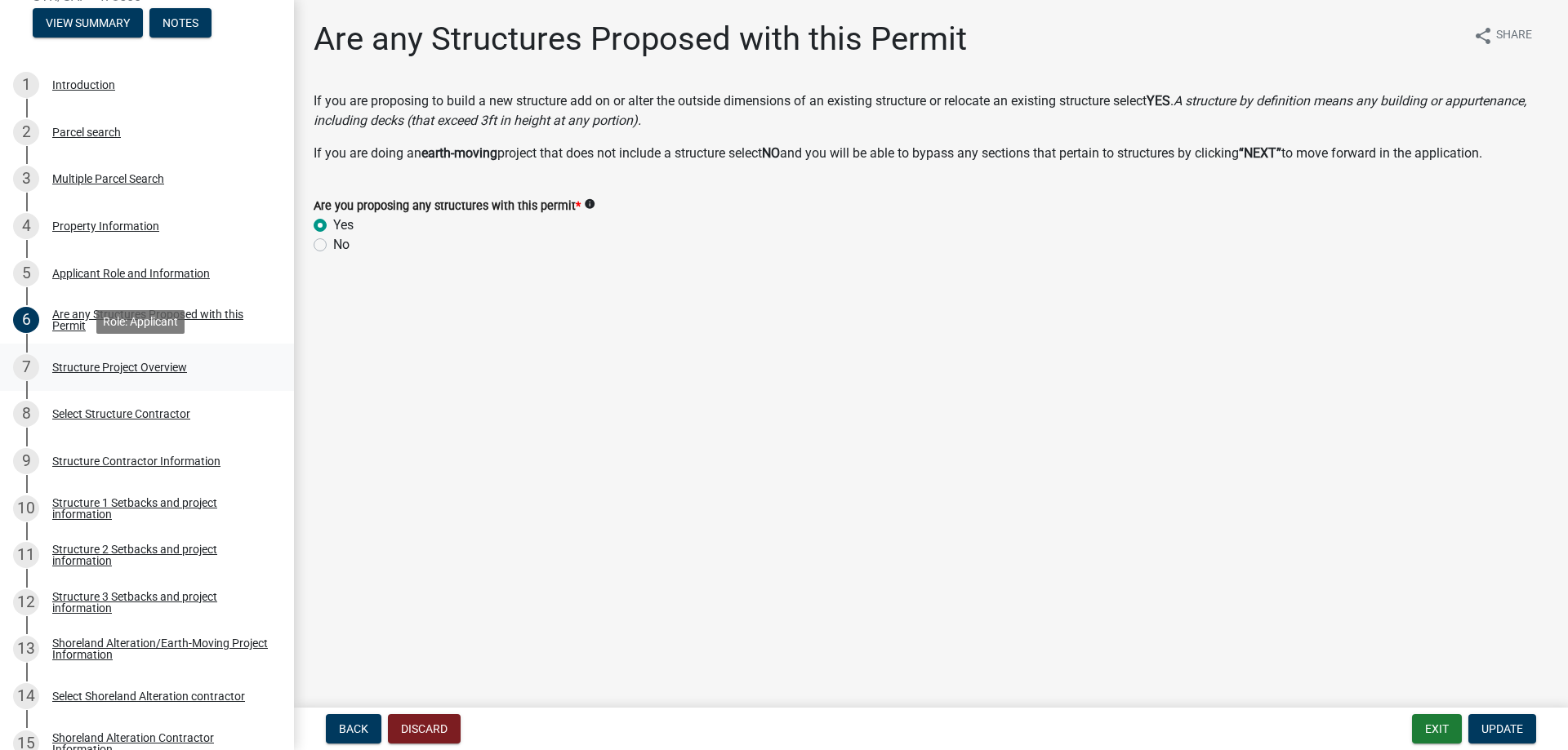
click at [141, 364] on div "Structure Project Overview" at bounding box center [119, 367] width 135 height 11
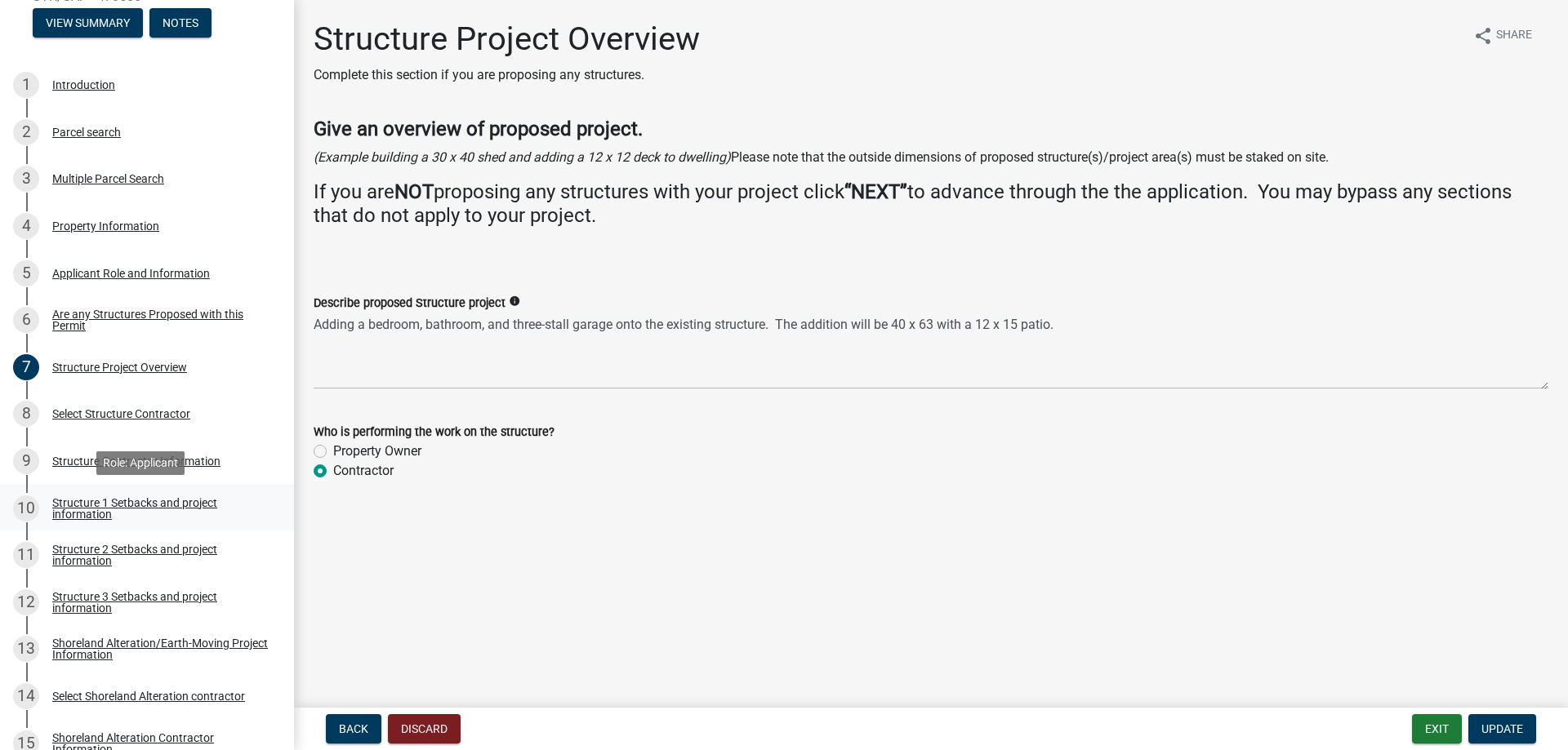
click at [134, 506] on div "Structure 1 Setbacks and project information" at bounding box center [160, 509] width 216 height 23
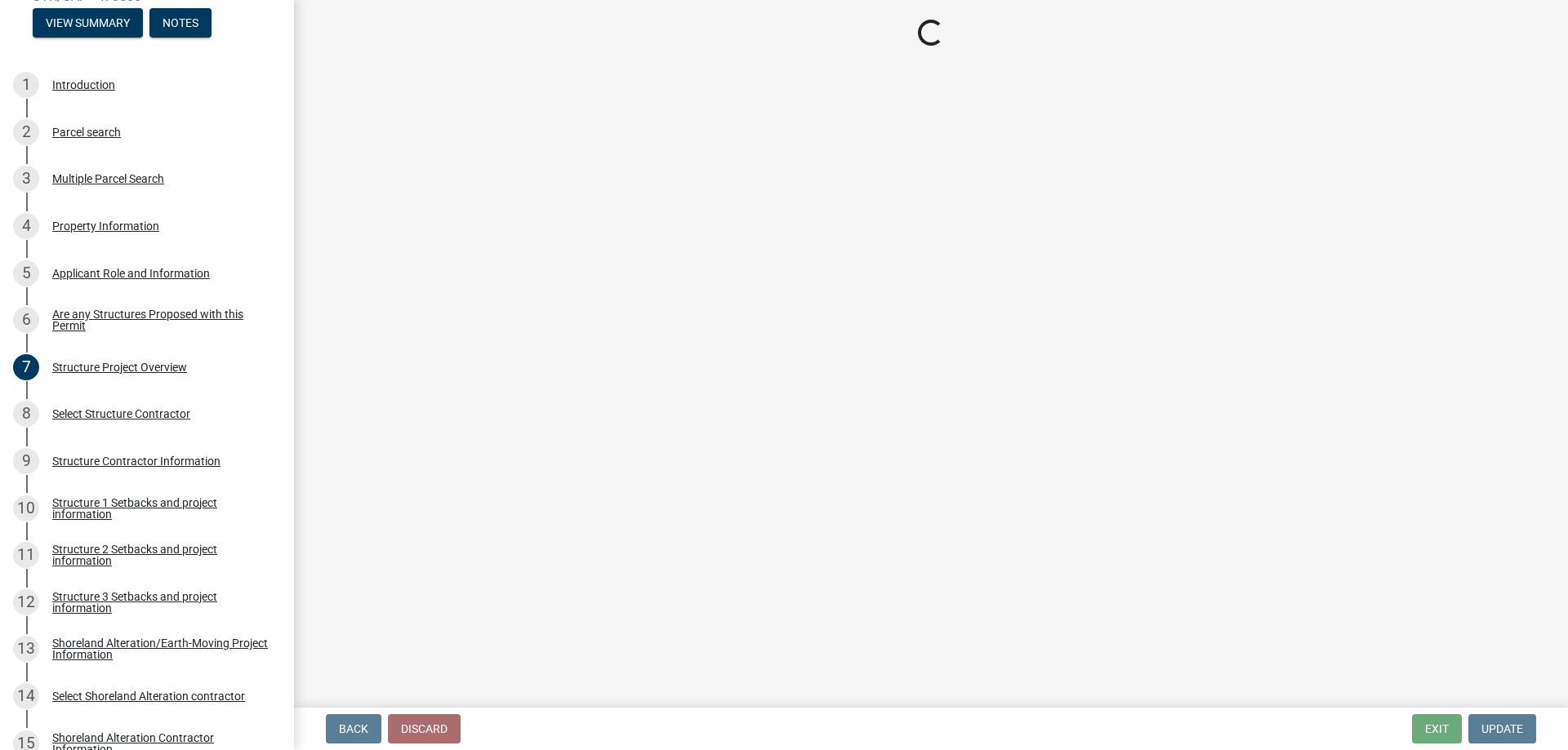
select select "c185e313-3403-4239-bd61-bb563c58a77a"
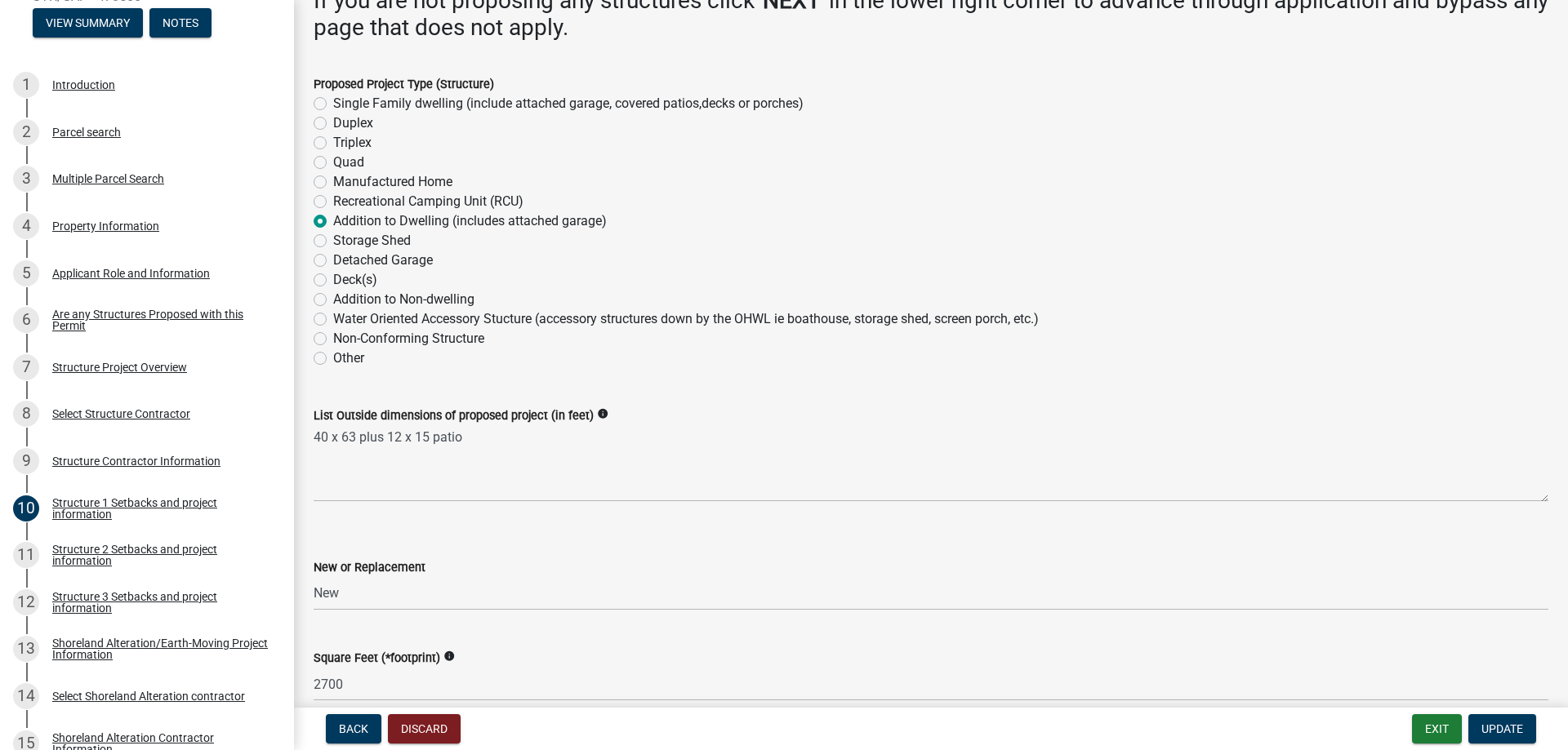
scroll to position [327, 0]
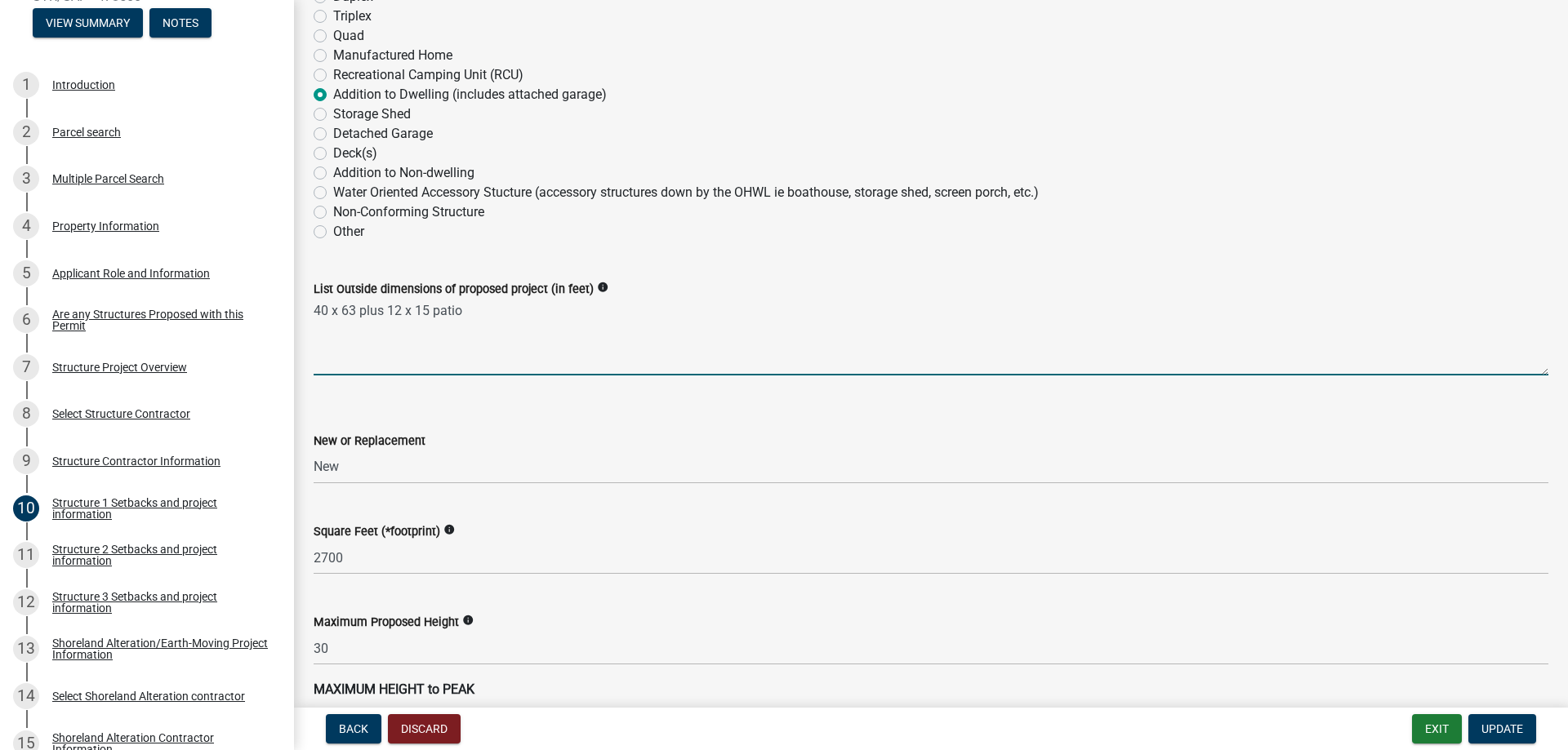
click at [498, 308] on textarea "40 x 63 plus 12 x 15 patio" at bounding box center [930, 336] width 1235 height 77
click at [622, 368] on textarea "40 x 63 plus 12 x 15 patio and a 40 x 20 apron in front of the garage" at bounding box center [930, 336] width 1235 height 77
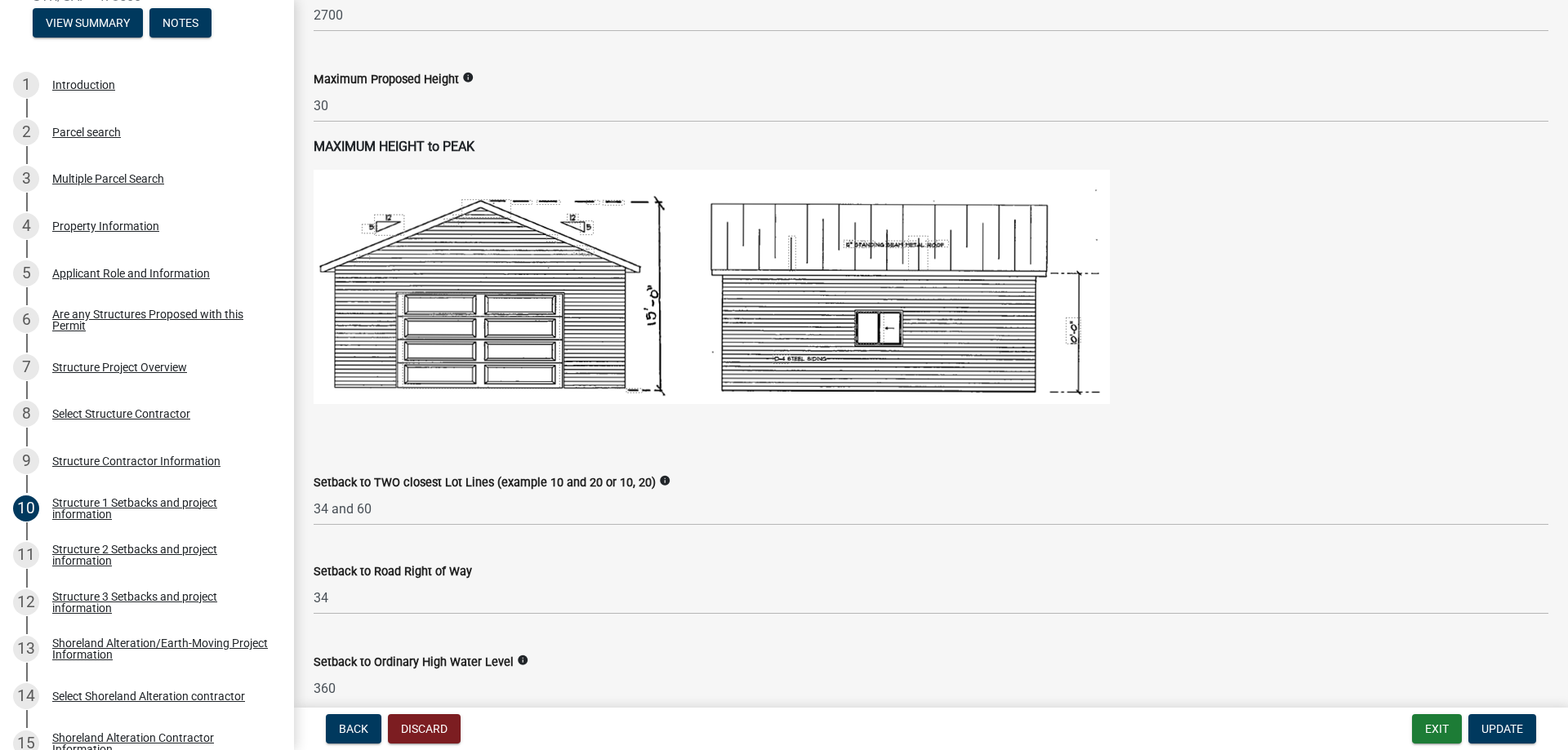
scroll to position [0, 0]
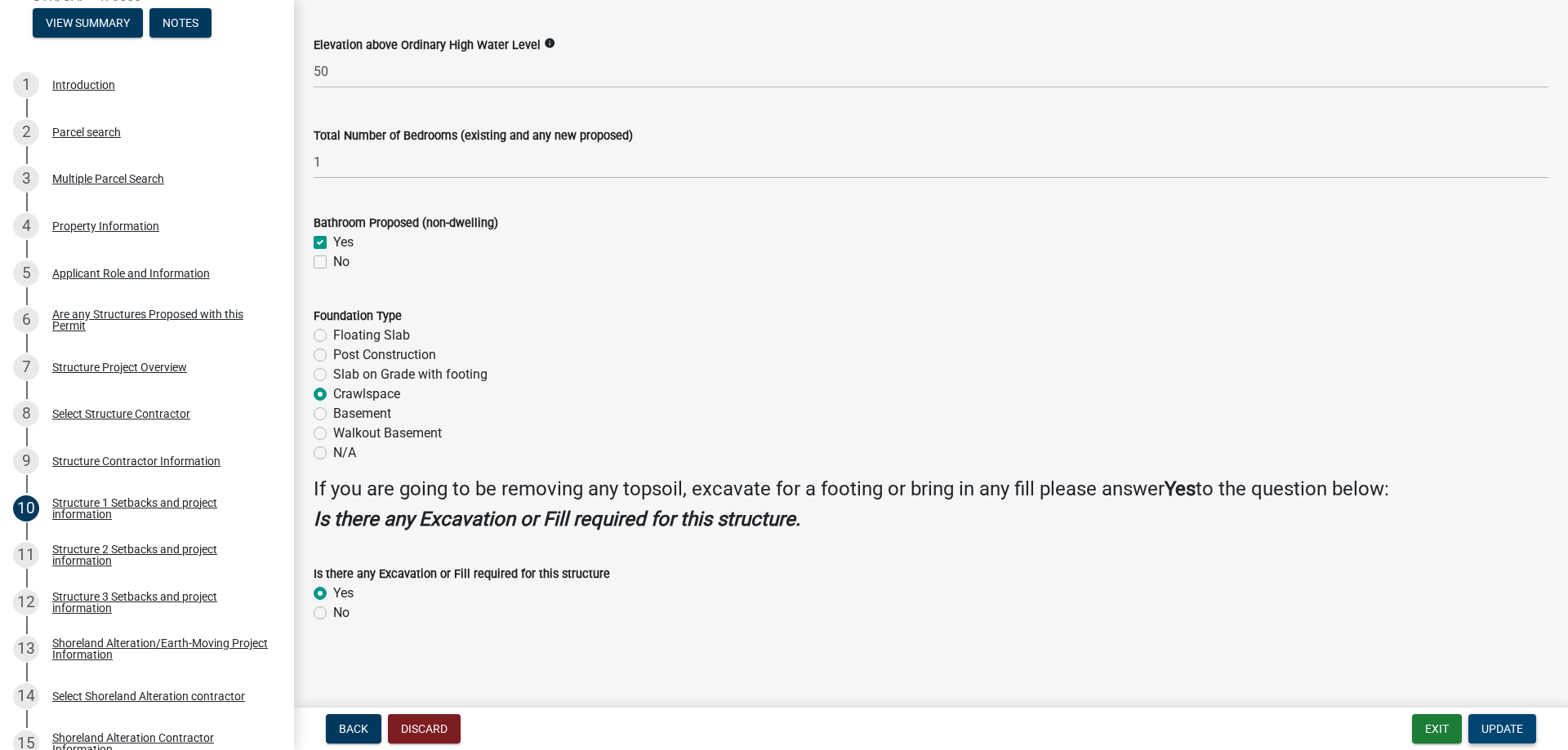
type textarea "40 x 63 plus 12 x 15 patio and a 40 x 20 apron in front of the garage"
click at [1488, 725] on span "Update" at bounding box center [1503, 729] width 42 height 13
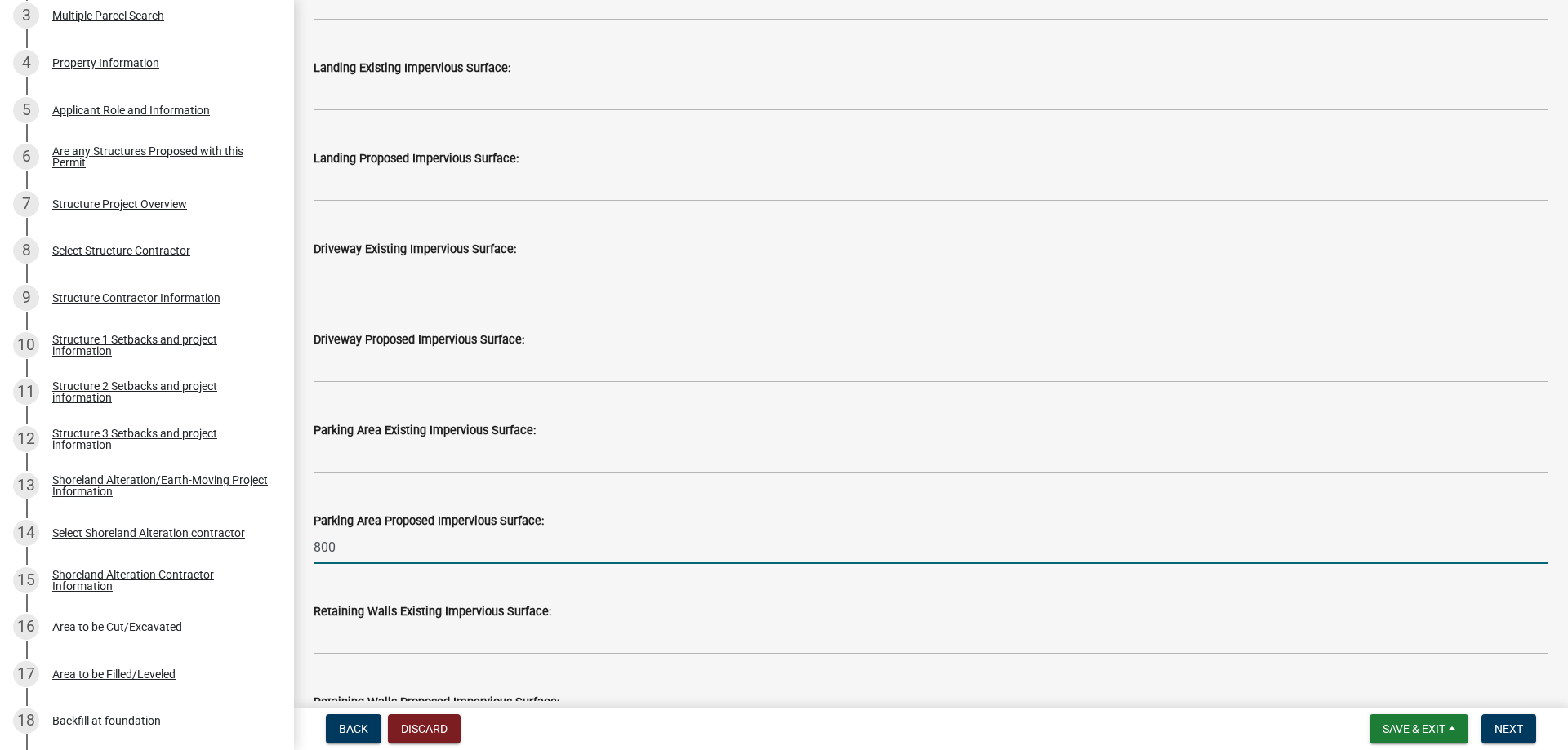
click at [367, 553] on input "800" at bounding box center [930, 546] width 1235 height 33
type input "8"
type input "800"
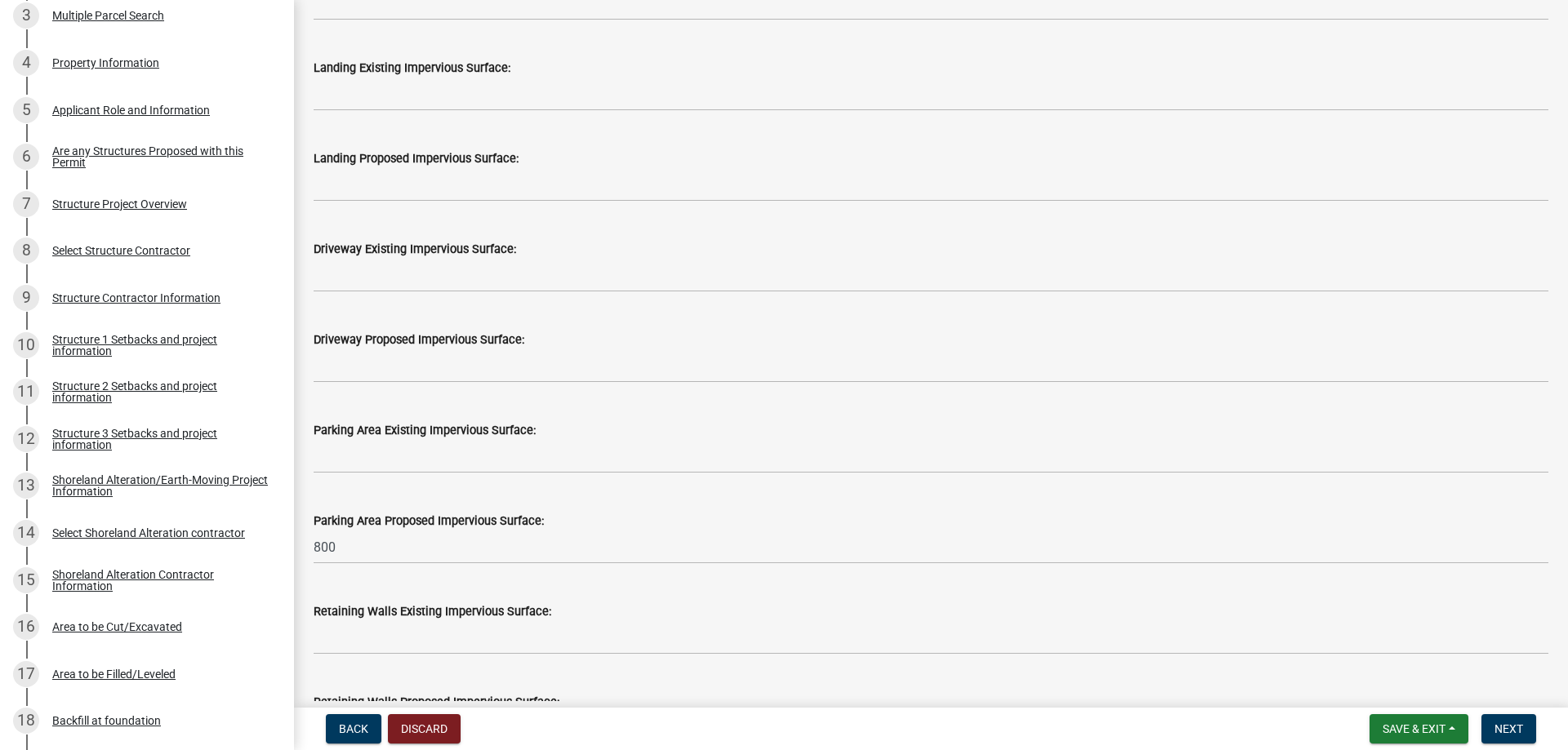
click at [605, 604] on div "Retaining Walls Existing Impervious Surface:" at bounding box center [930, 611] width 1235 height 20
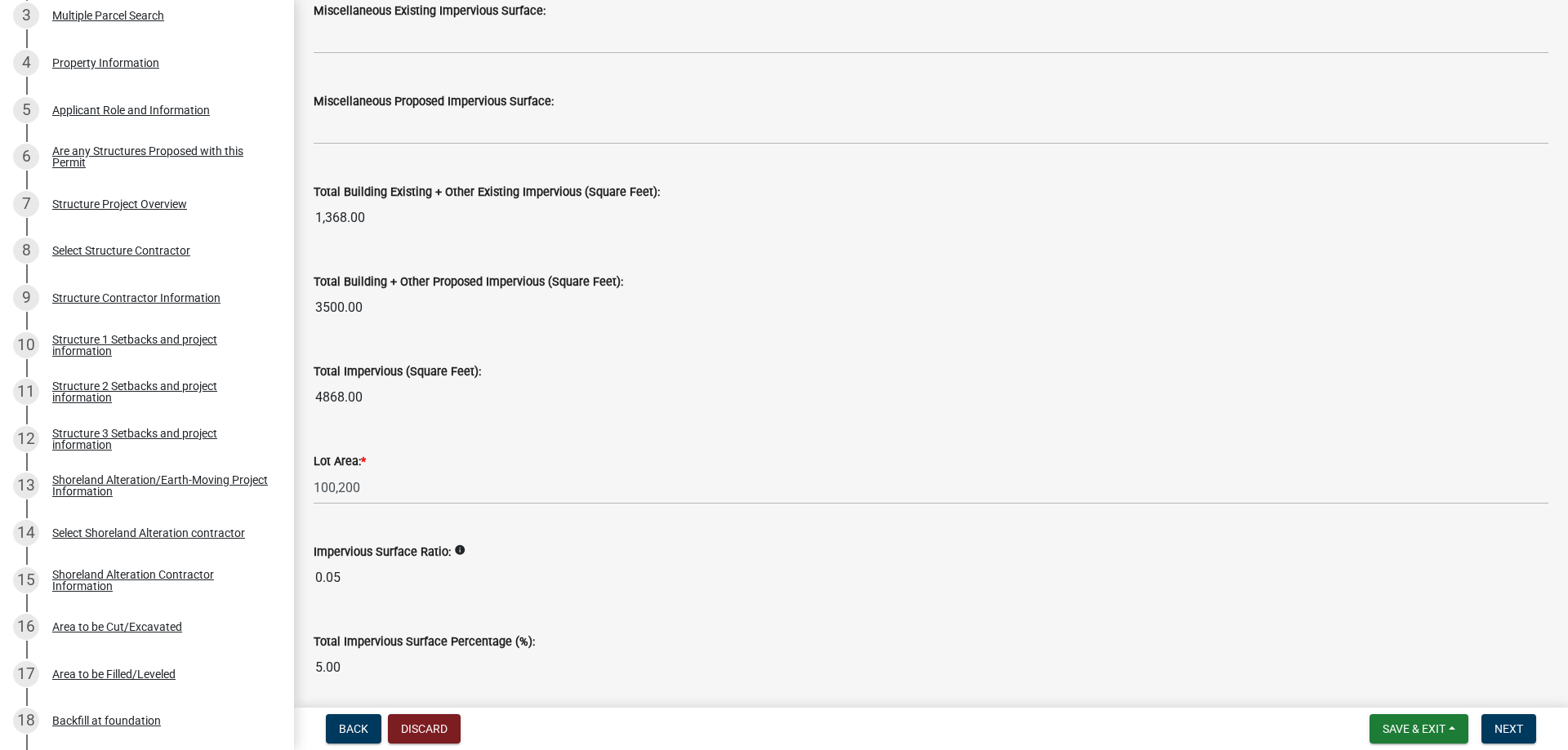
click at [459, 553] on icon "info" at bounding box center [460, 550] width 11 height 11
click at [762, 613] on div "Total Impervious Surface Percentage (%): 5.00" at bounding box center [930, 646] width 1235 height 75
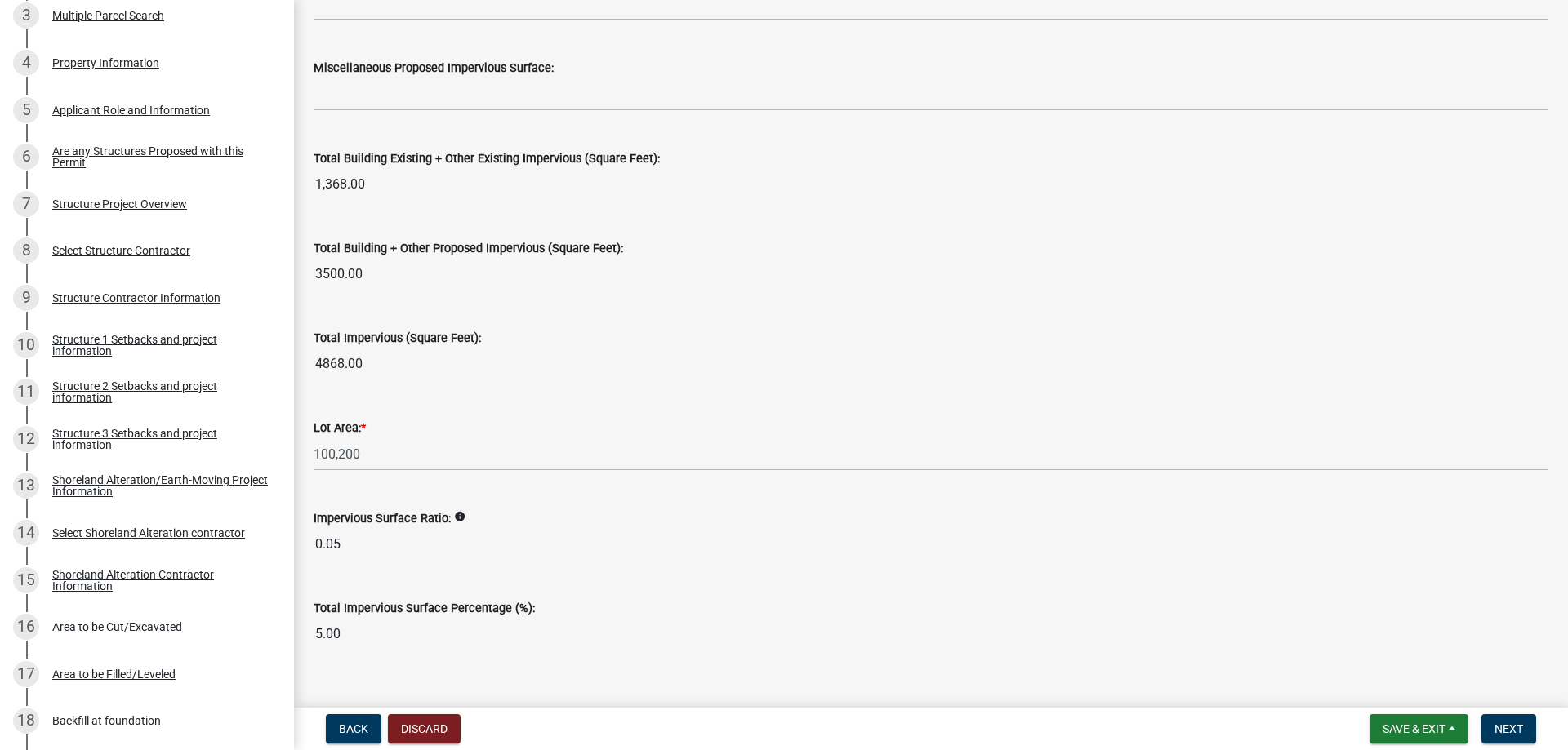
scroll to position [1759, 0]
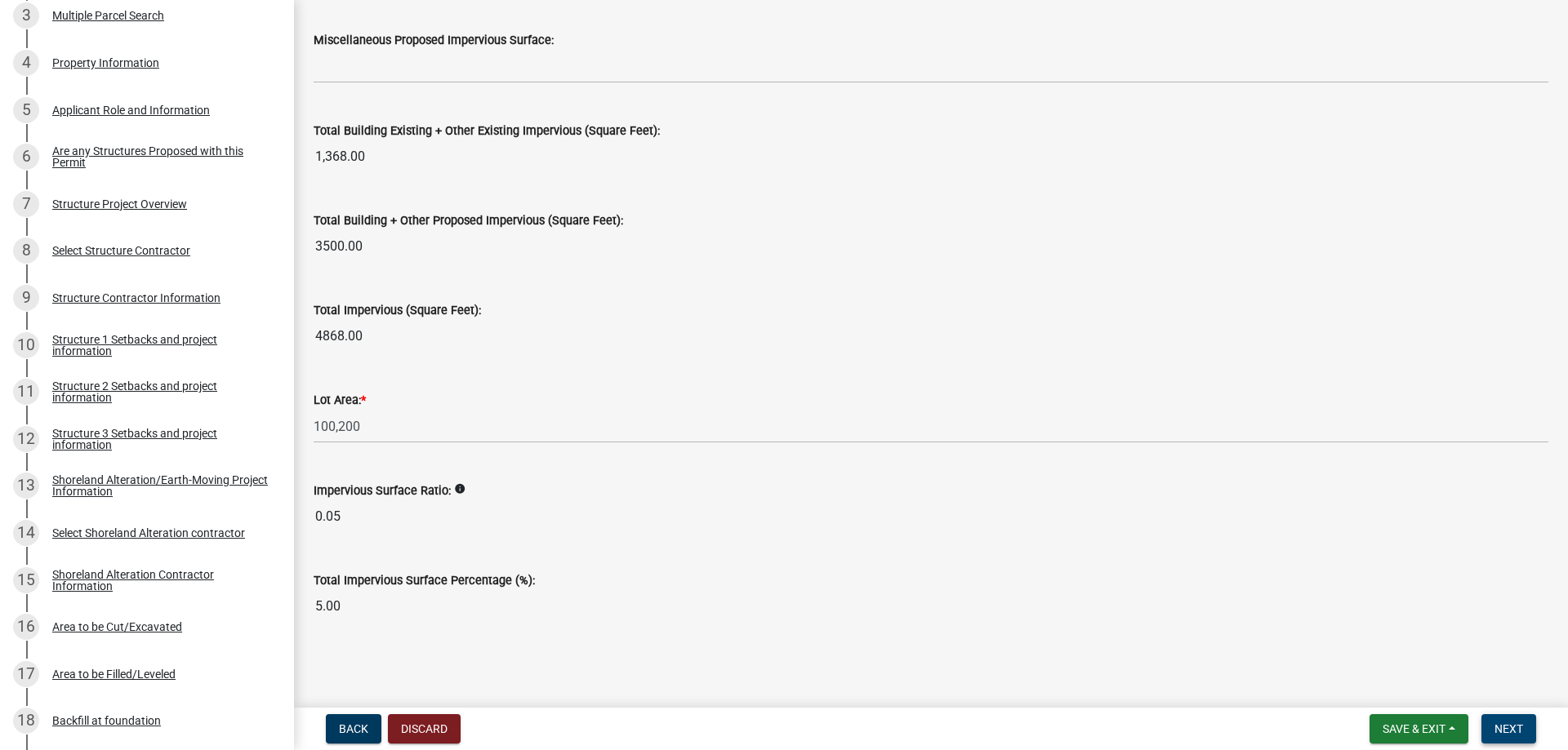
click at [1517, 735] on span "Next" at bounding box center [1508, 729] width 28 height 13
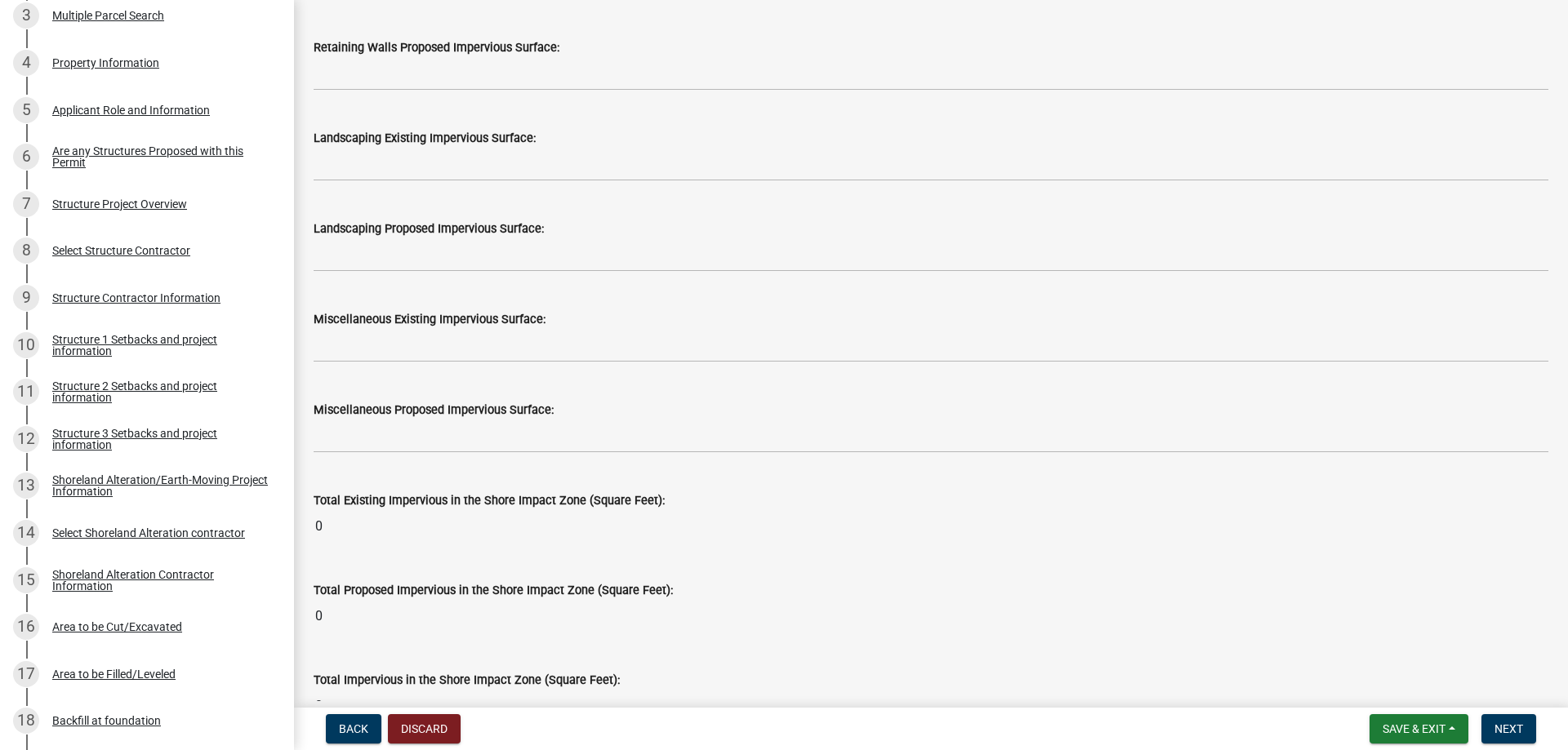
scroll to position [1714, 0]
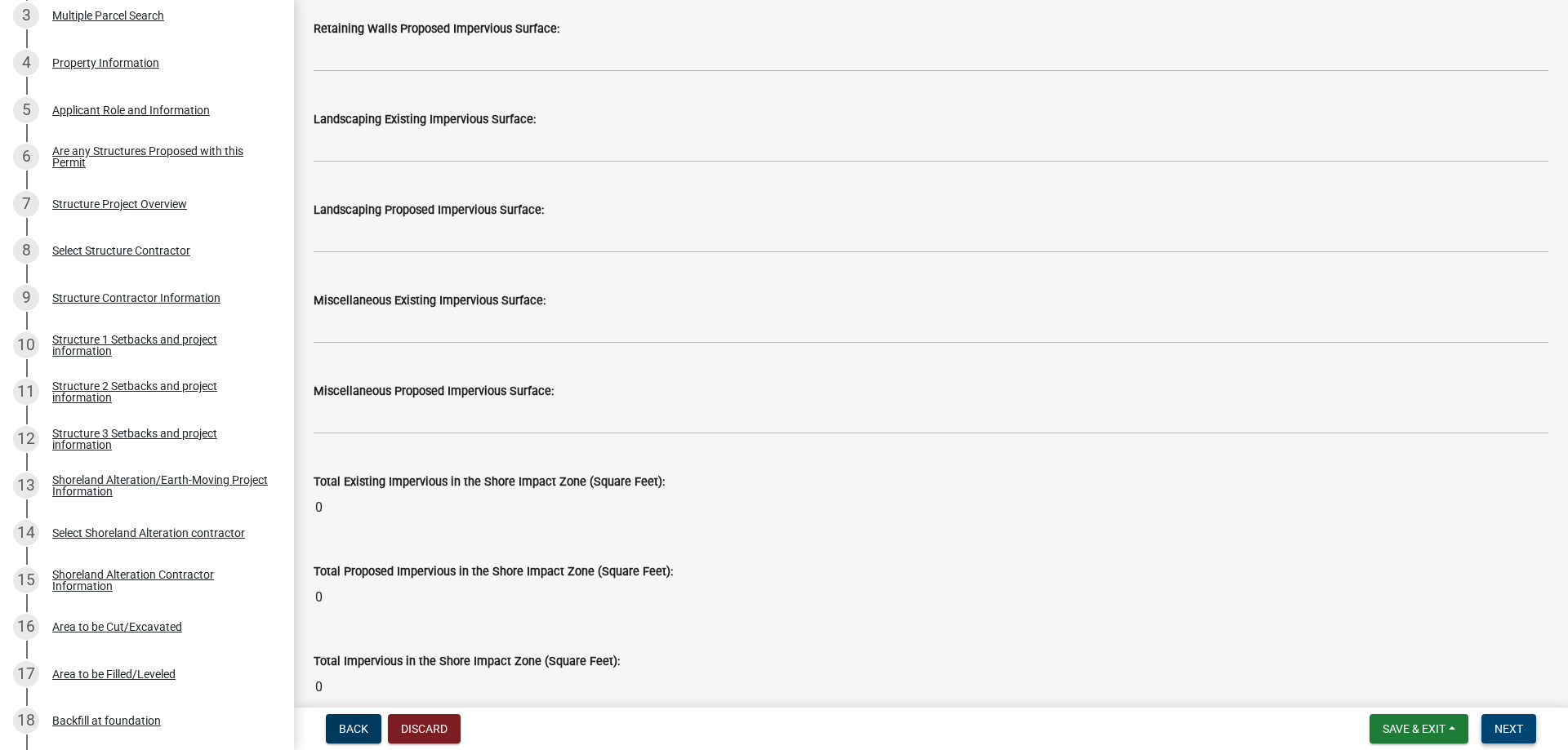
click at [1509, 723] on span "Next" at bounding box center [1508, 729] width 28 height 13
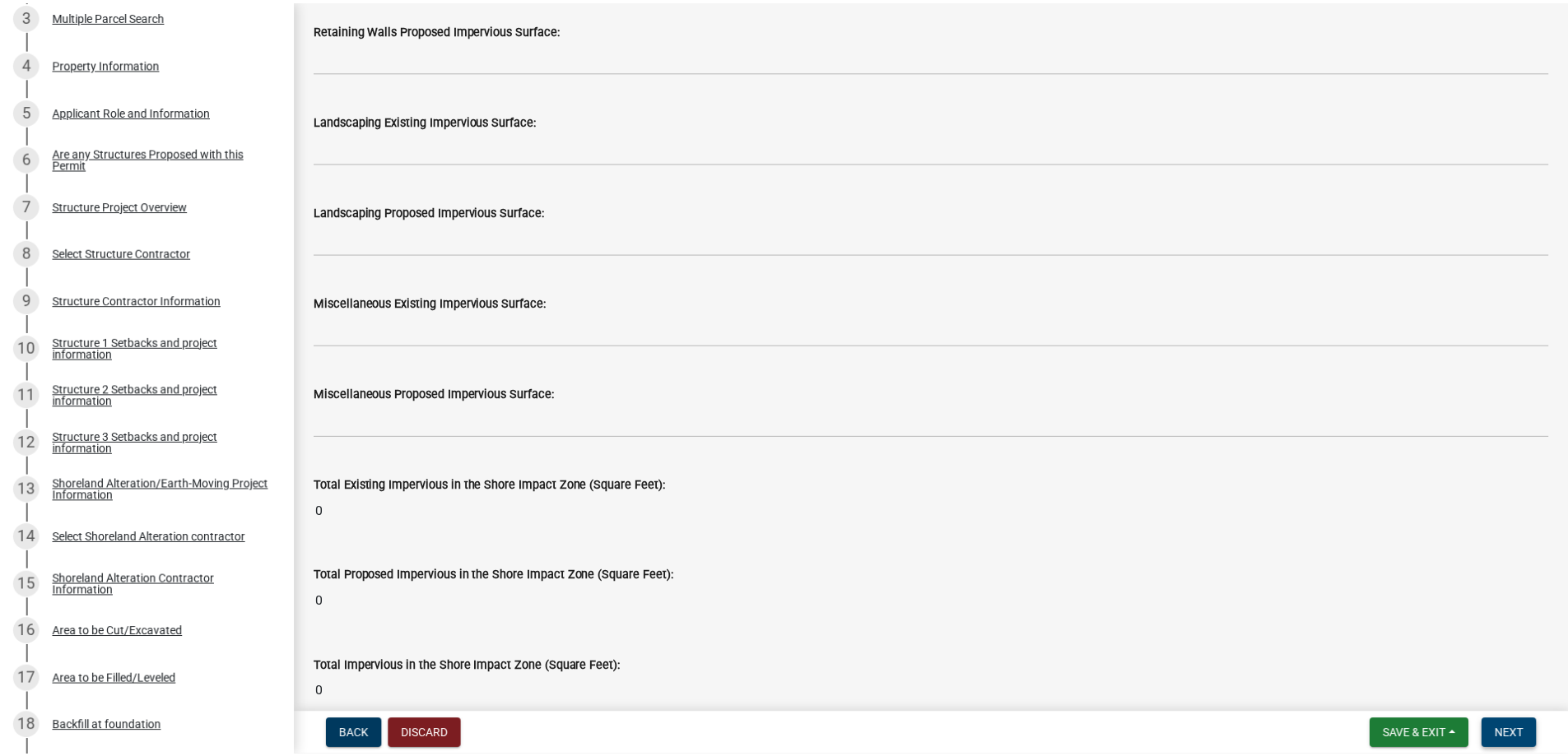
scroll to position [0, 0]
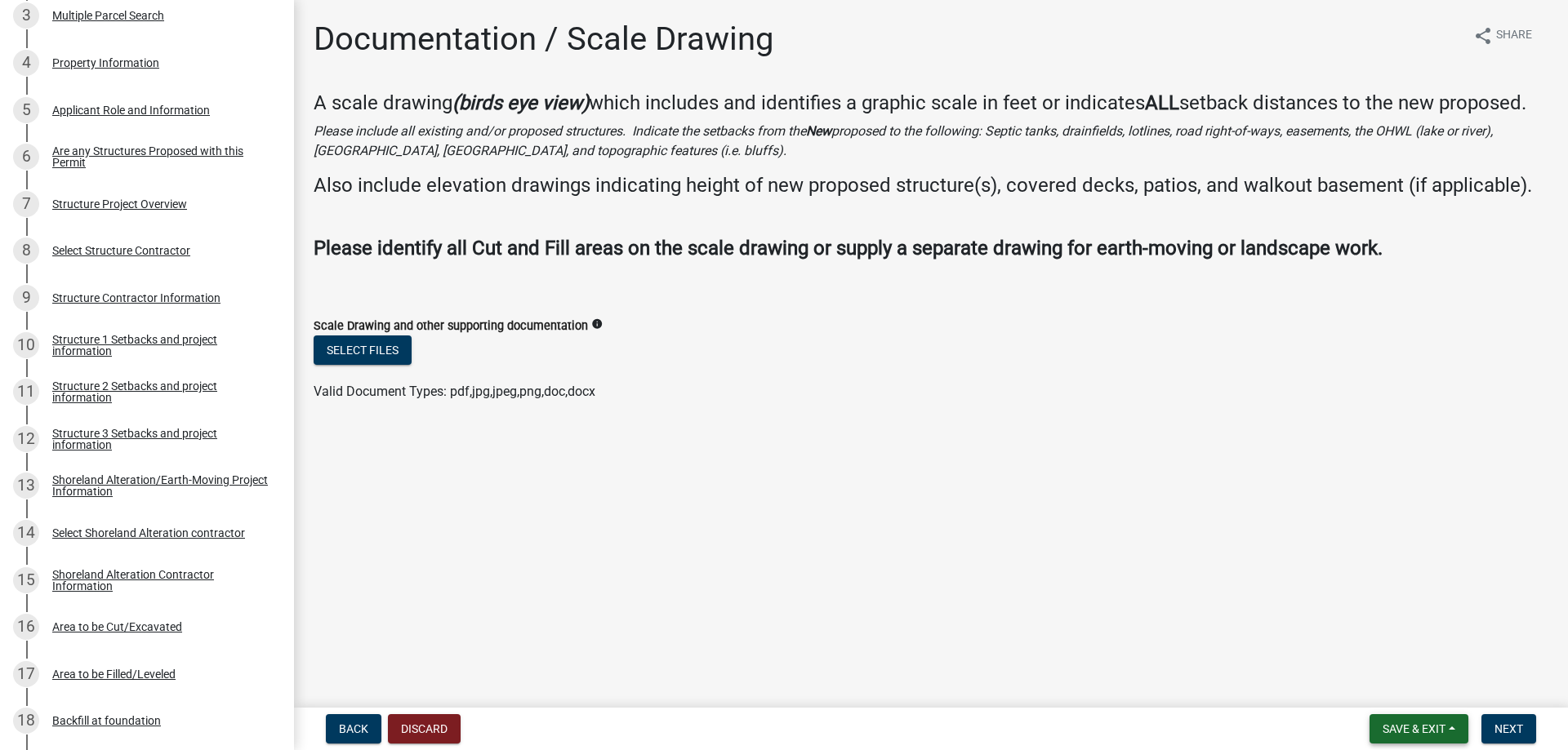
click at [1390, 726] on span "Save & Exit" at bounding box center [1414, 729] width 63 height 13
click at [1375, 681] on button "Save & Exit" at bounding box center [1403, 686] width 131 height 39
